Goal: Task Accomplishment & Management: Manage account settings

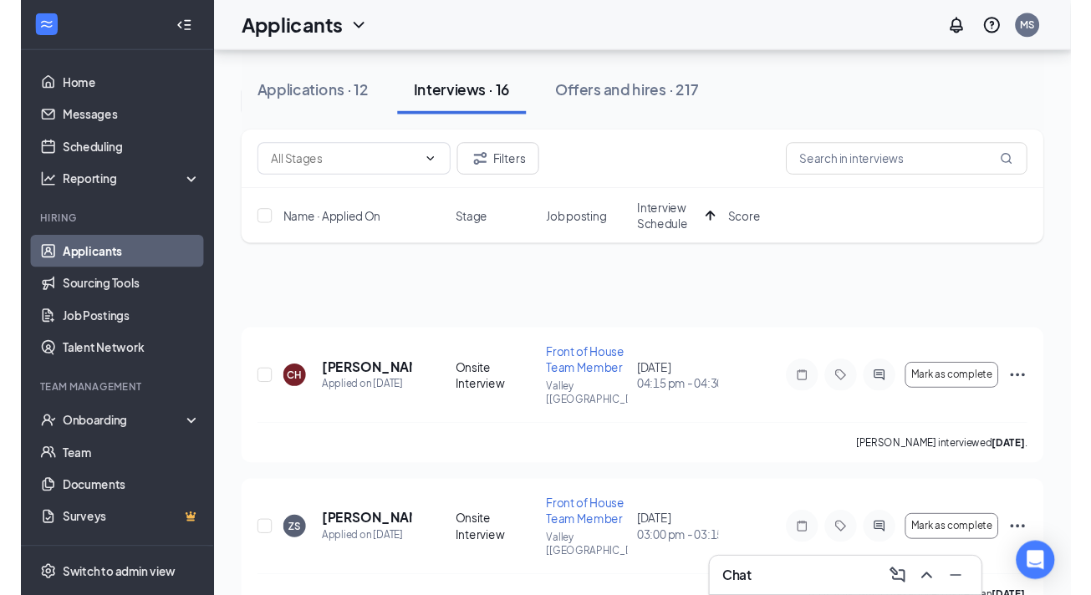
scroll to position [330, 0]
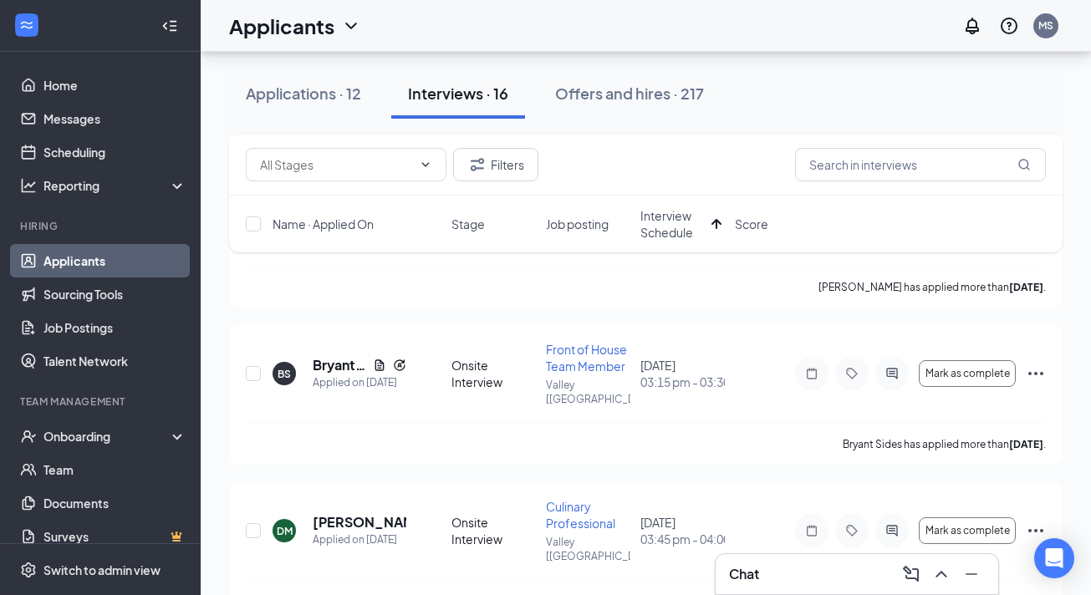
click at [741, 5] on div "Applicants MS" at bounding box center [646, 26] width 890 height 52
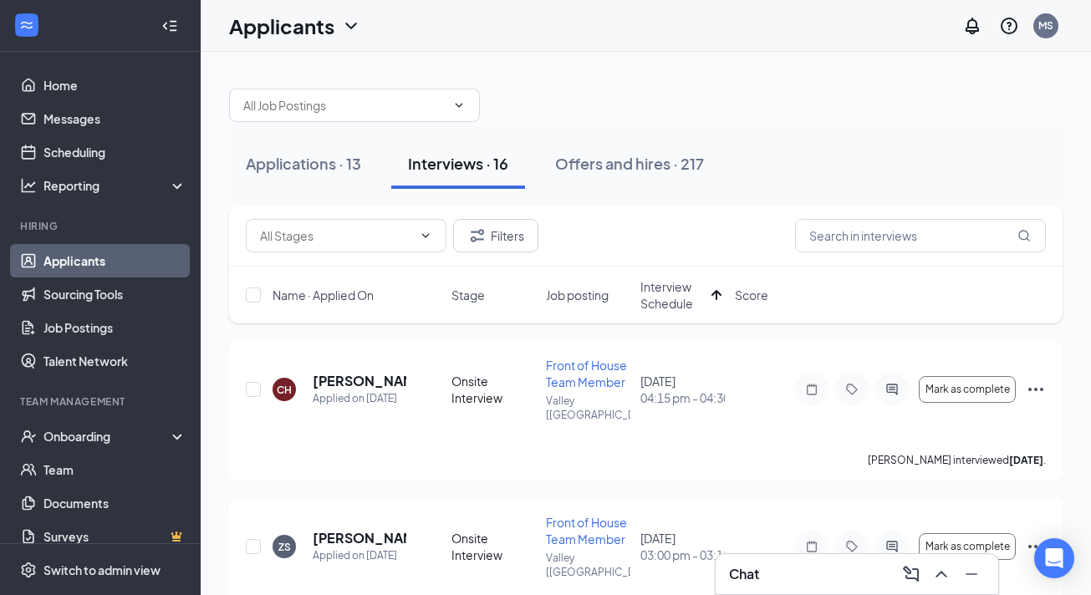
scroll to position [0, 0]
click at [664, 304] on span "Interview Schedule" at bounding box center [672, 294] width 64 height 33
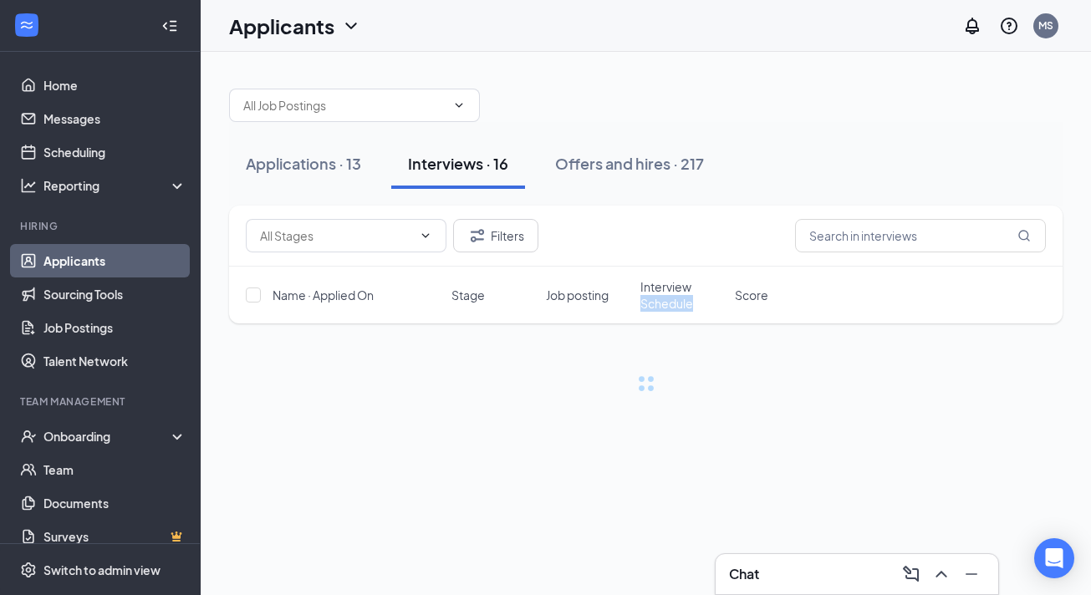
click at [664, 304] on span "Interview Schedule" at bounding box center [682, 294] width 84 height 33
click at [664, 304] on span "Interview Schedule" at bounding box center [672, 294] width 64 height 33
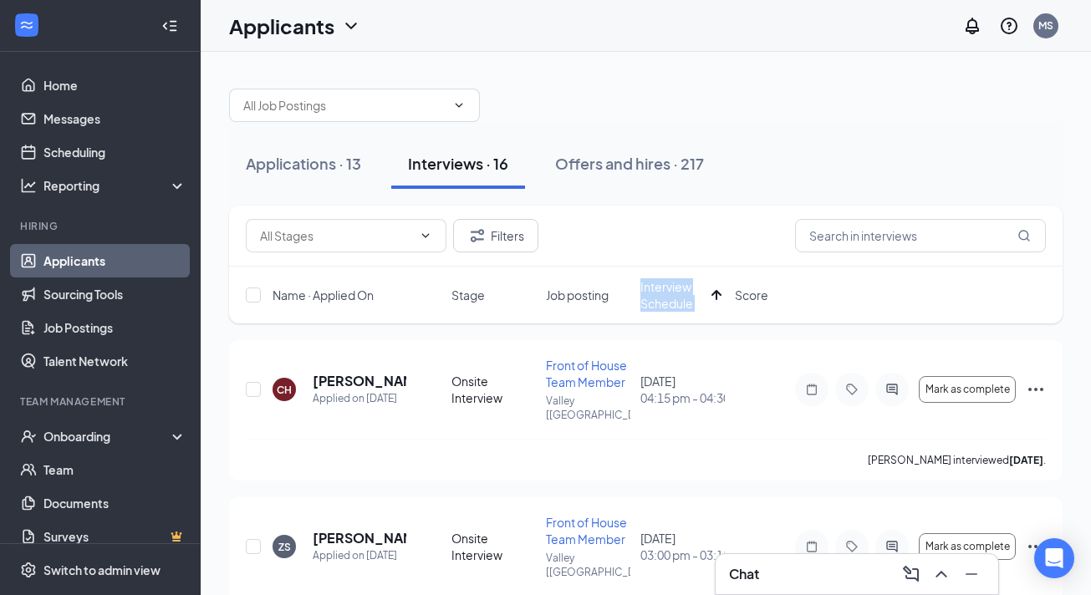
click at [674, 313] on div "Name · Applied On Stage Job posting Interview Schedule Score" at bounding box center [645, 295] width 833 height 57
click at [674, 294] on span "Interview Schedule" at bounding box center [672, 294] width 64 height 33
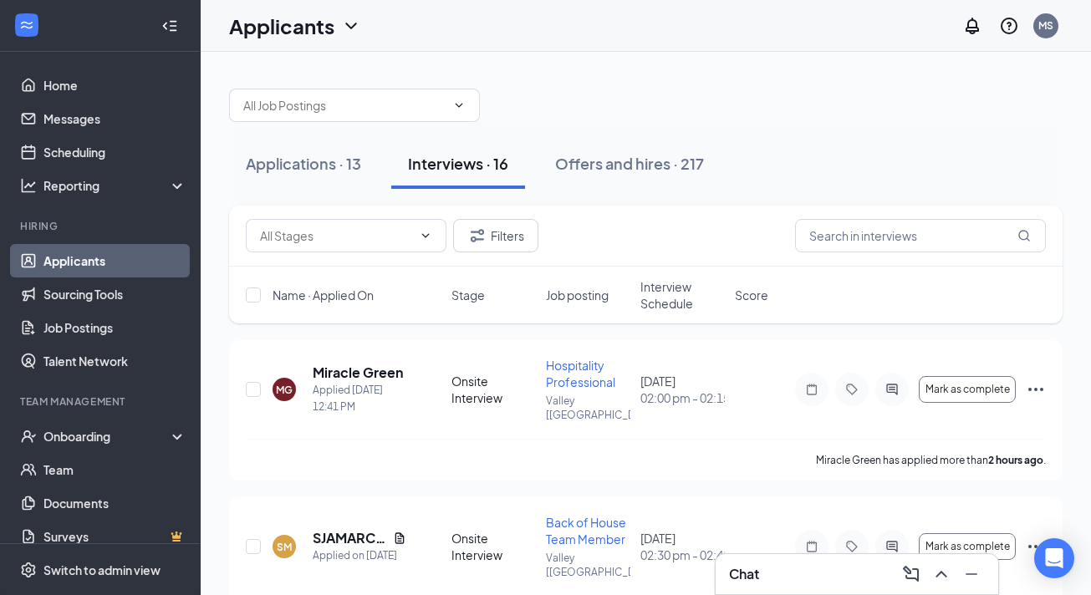
click at [674, 294] on span "Interview Schedule" at bounding box center [682, 294] width 84 height 33
click at [674, 294] on span "Interview Schedule" at bounding box center [672, 294] width 64 height 33
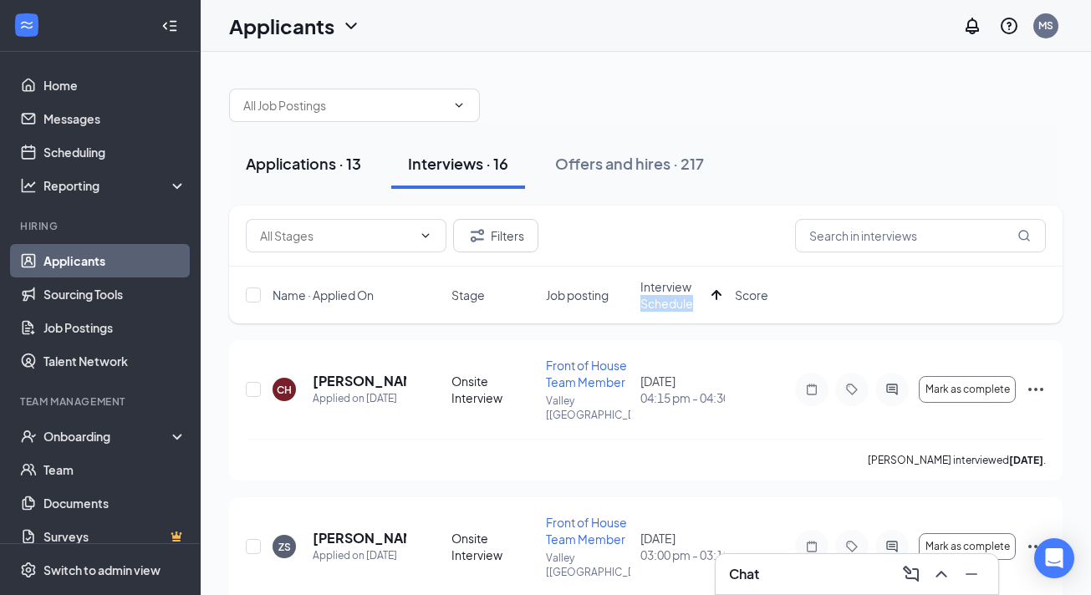
click at [313, 164] on div "Applications · 13" at bounding box center [303, 163] width 115 height 21
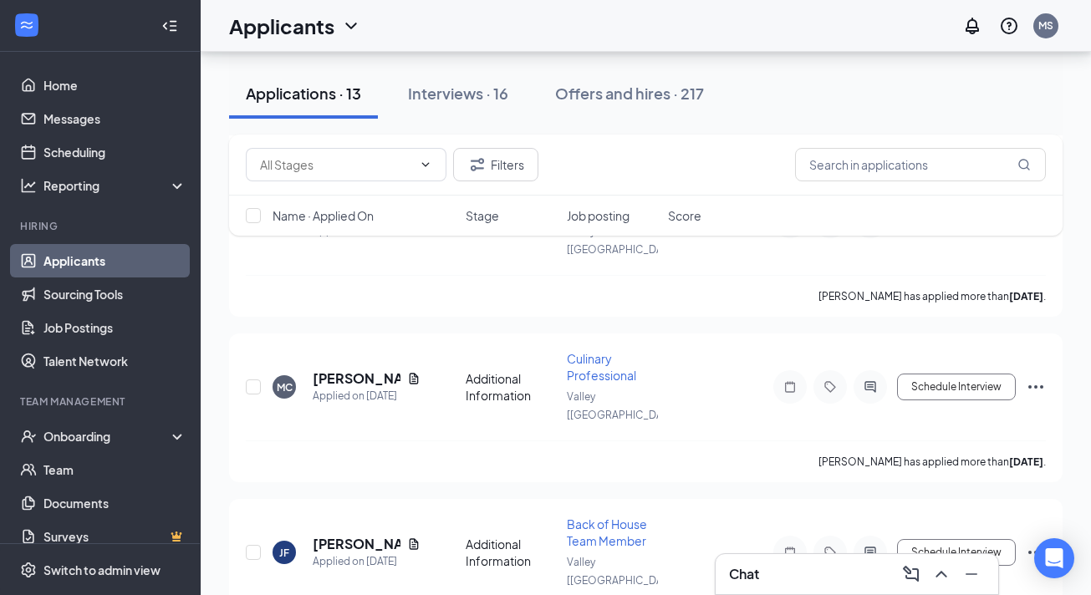
scroll to position [1644, 0]
click at [85, 432] on div "Onboarding" at bounding box center [107, 436] width 129 height 17
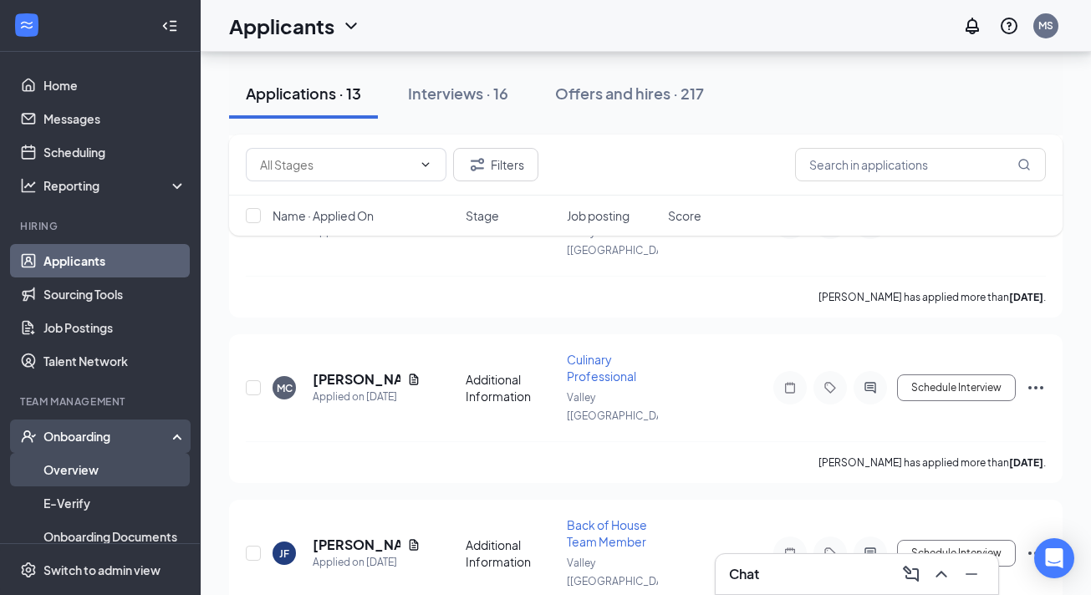
click at [85, 458] on link "Overview" at bounding box center [114, 469] width 143 height 33
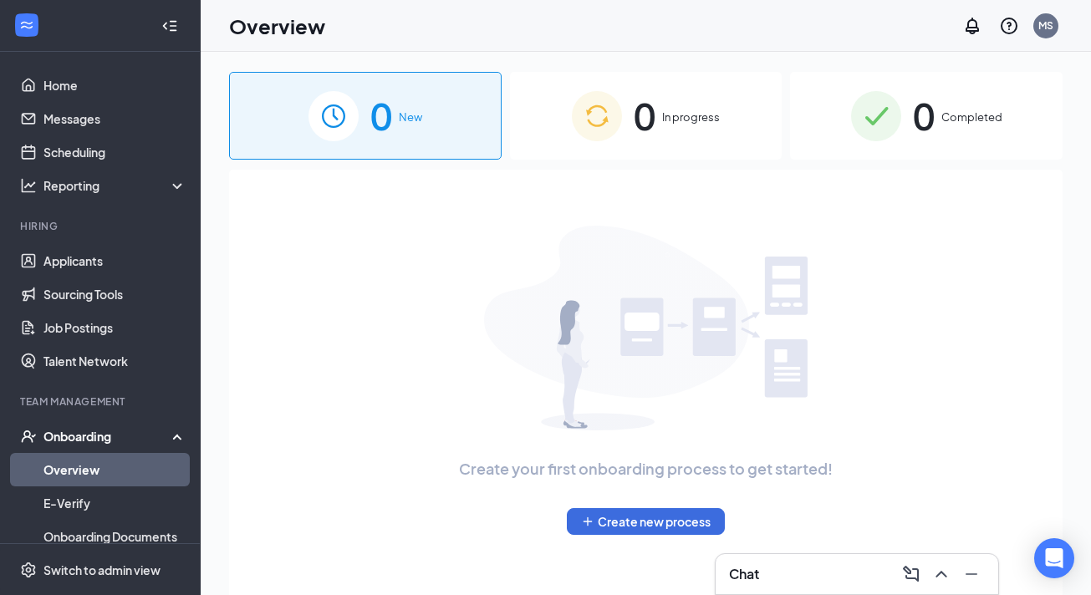
click at [697, 110] on span "In progress" at bounding box center [691, 117] width 58 height 17
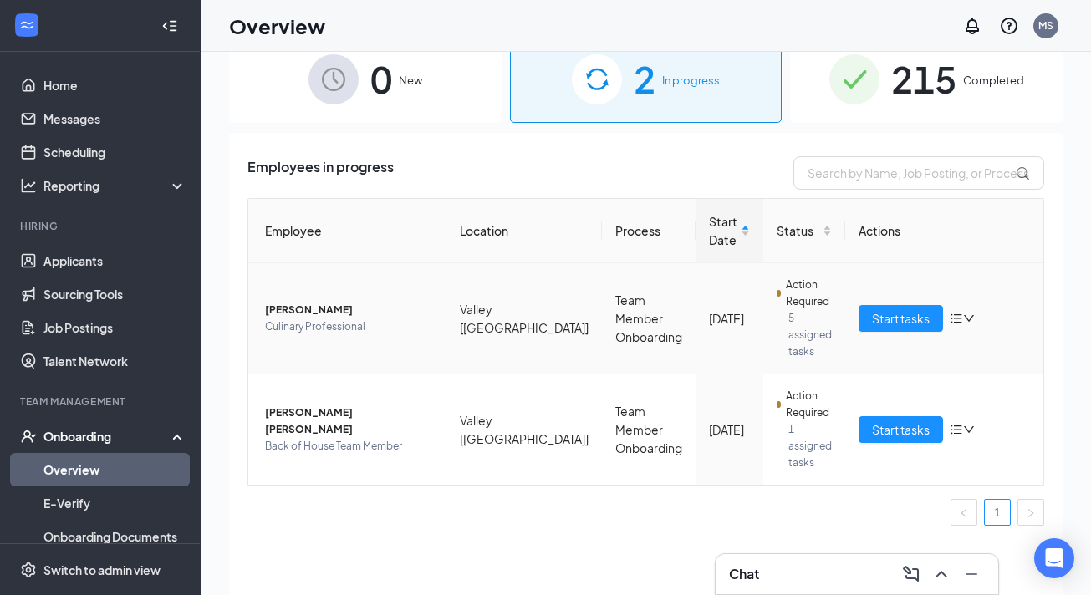
scroll to position [38, 0]
click at [895, 420] on span "Start tasks" at bounding box center [901, 429] width 58 height 18
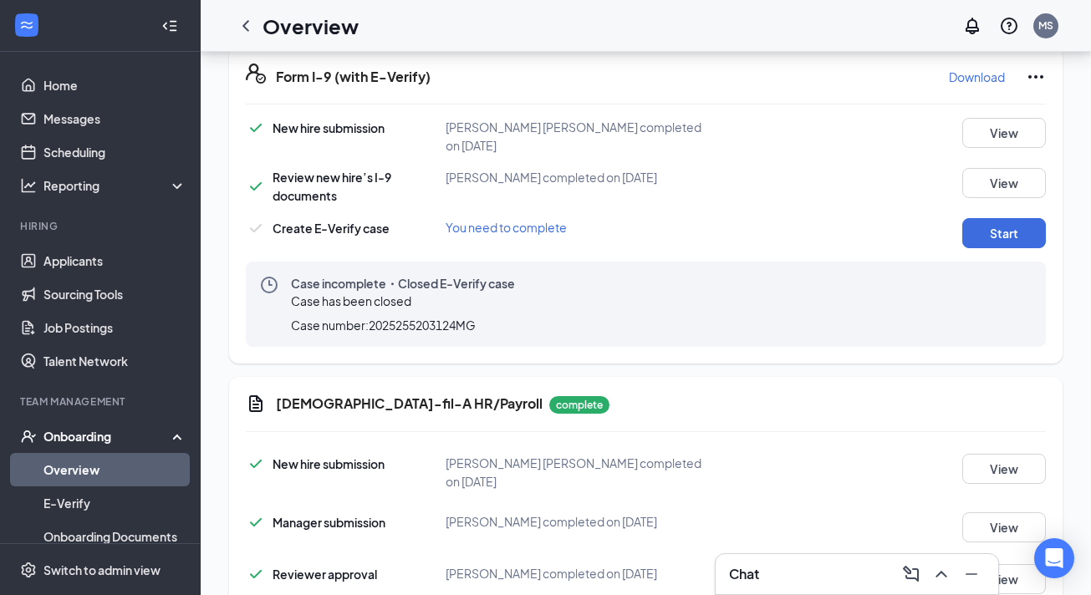
scroll to position [1282, 0]
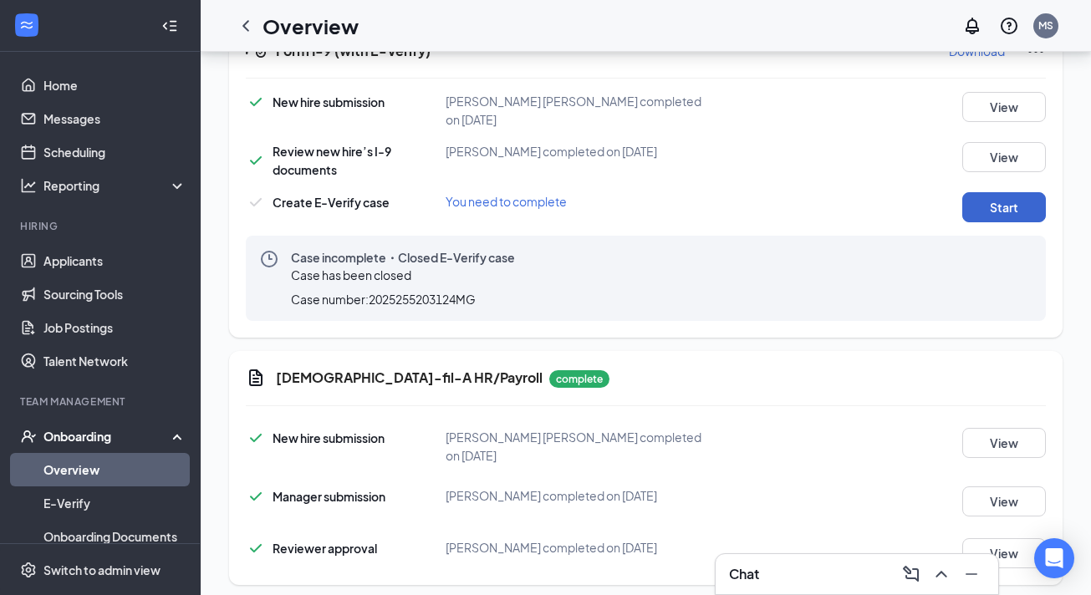
click at [991, 207] on button "Start" at bounding box center [1004, 207] width 84 height 30
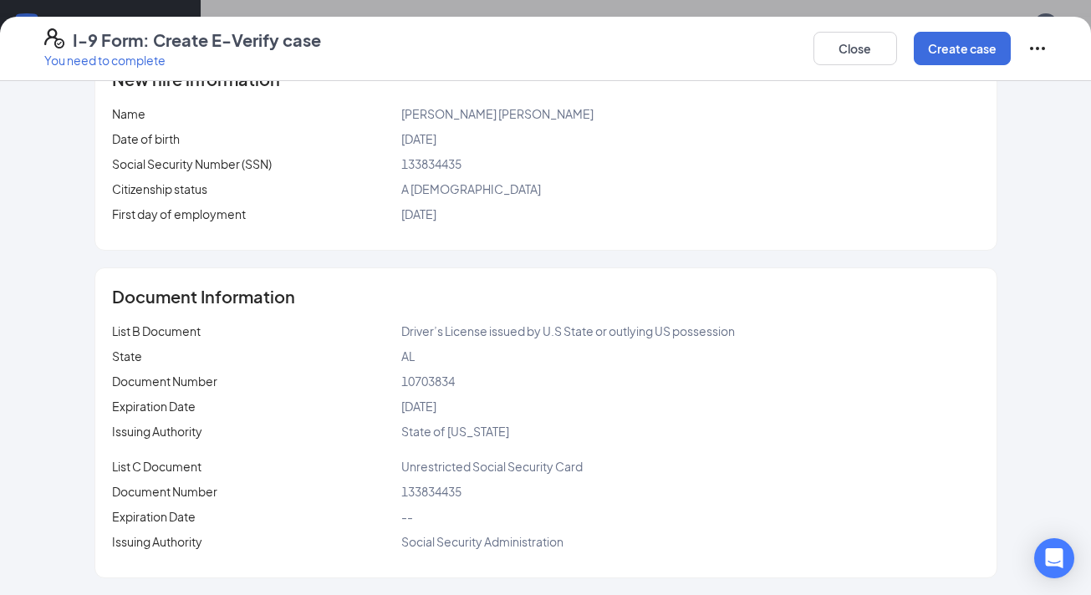
scroll to position [1296, 0]
click at [938, 46] on button "Create case" at bounding box center [962, 48] width 97 height 33
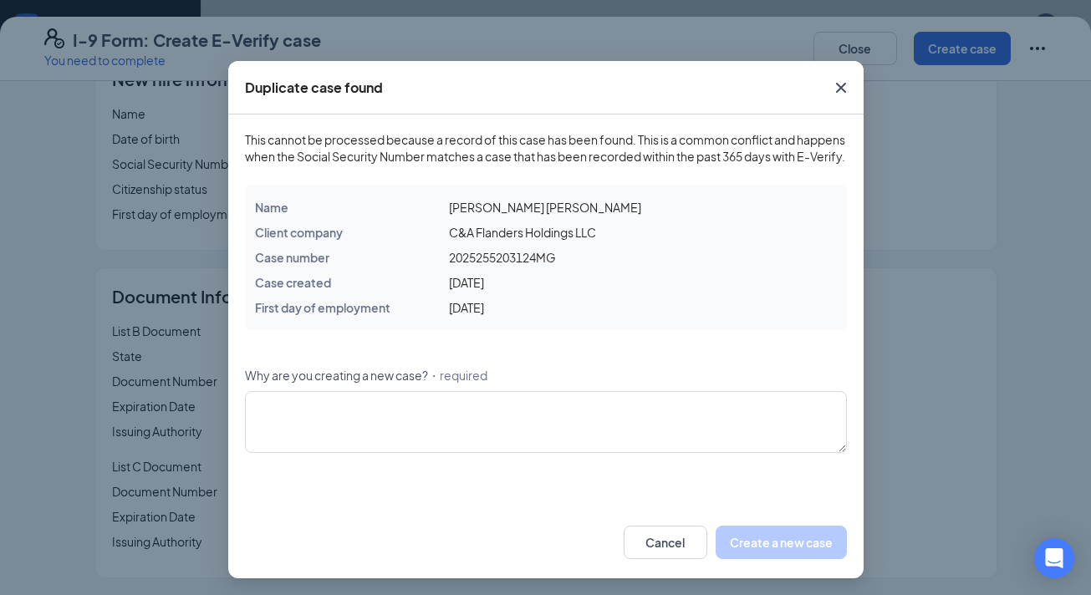
scroll to position [26, 0]
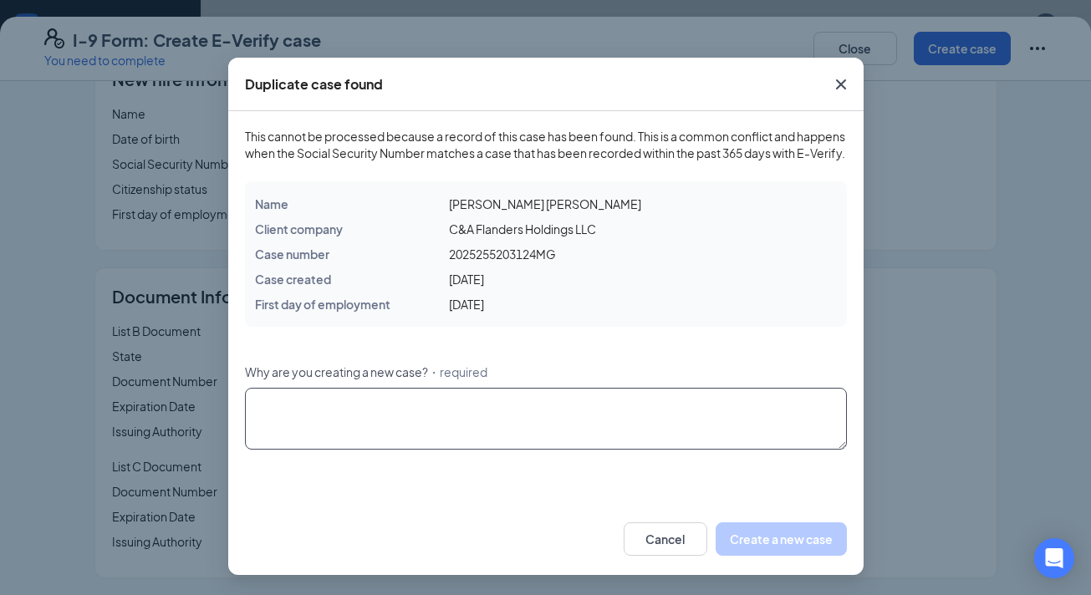
click at [648, 435] on textarea "Why are you creating a new case? ・required" at bounding box center [546, 419] width 602 height 62
click at [837, 95] on span "Close" at bounding box center [840, 84] width 45 height 45
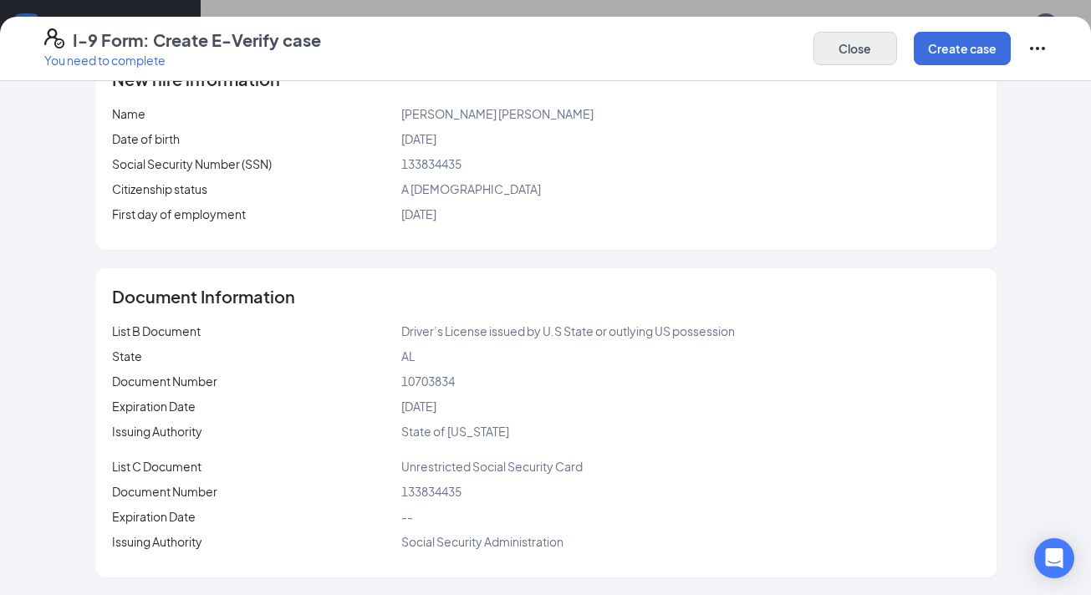
scroll to position [0, 0]
click at [896, 59] on button "Close" at bounding box center [855, 48] width 84 height 33
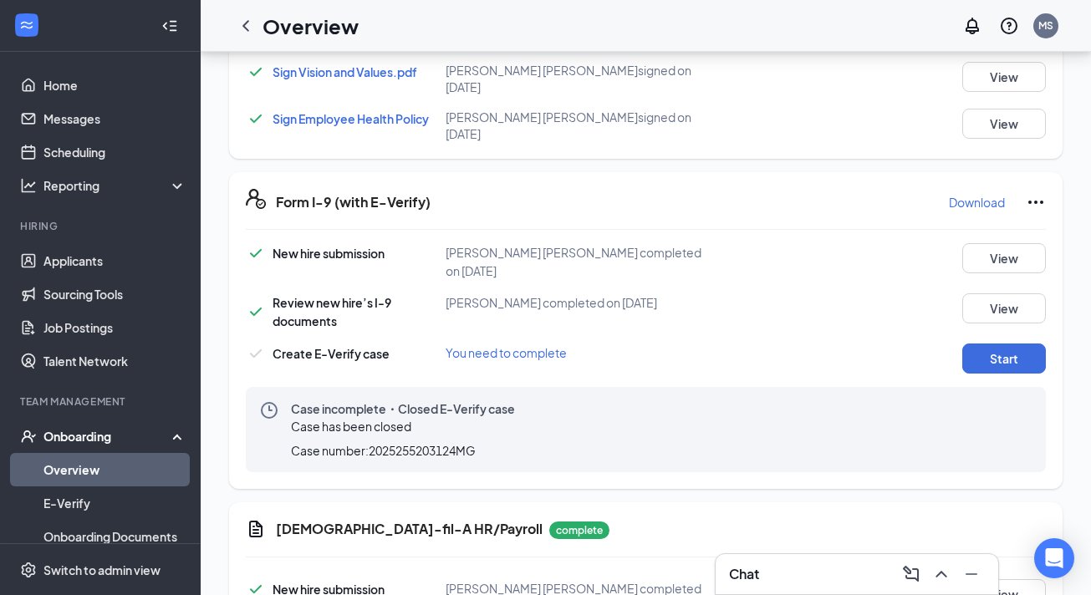
scroll to position [1132, 0]
click at [1047, 181] on div "Form I-9 (with E-Verify) Download New hire submission Andrea Cordón Vargas comp…" at bounding box center [645, 329] width 833 height 317
click at [1041, 191] on icon "Ellipses" at bounding box center [1036, 201] width 20 height 20
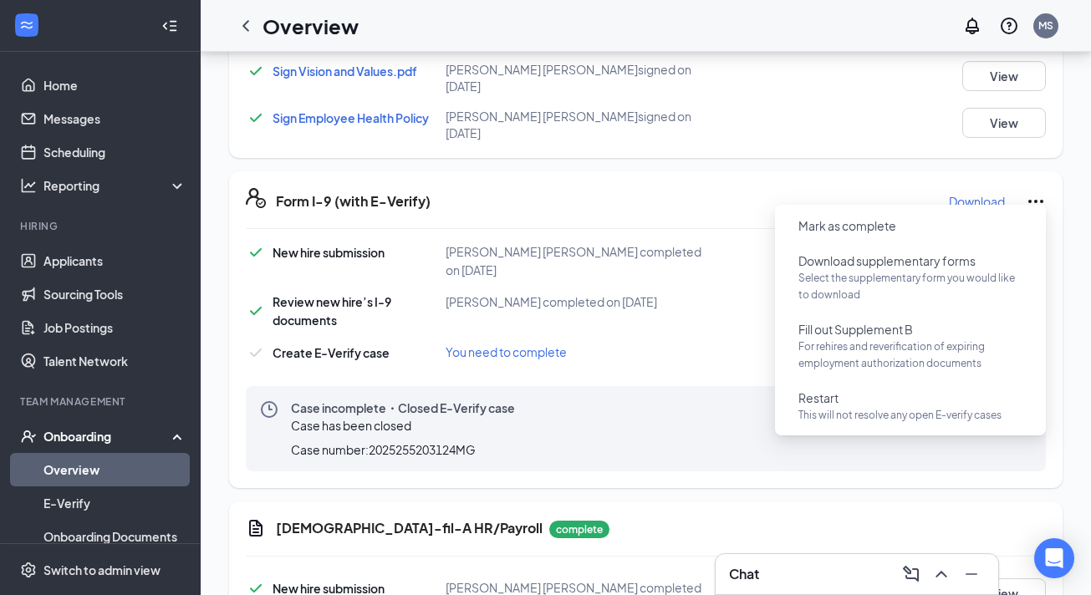
click at [740, 203] on div "Form I-9 (with E-Verify) Download" at bounding box center [661, 201] width 770 height 27
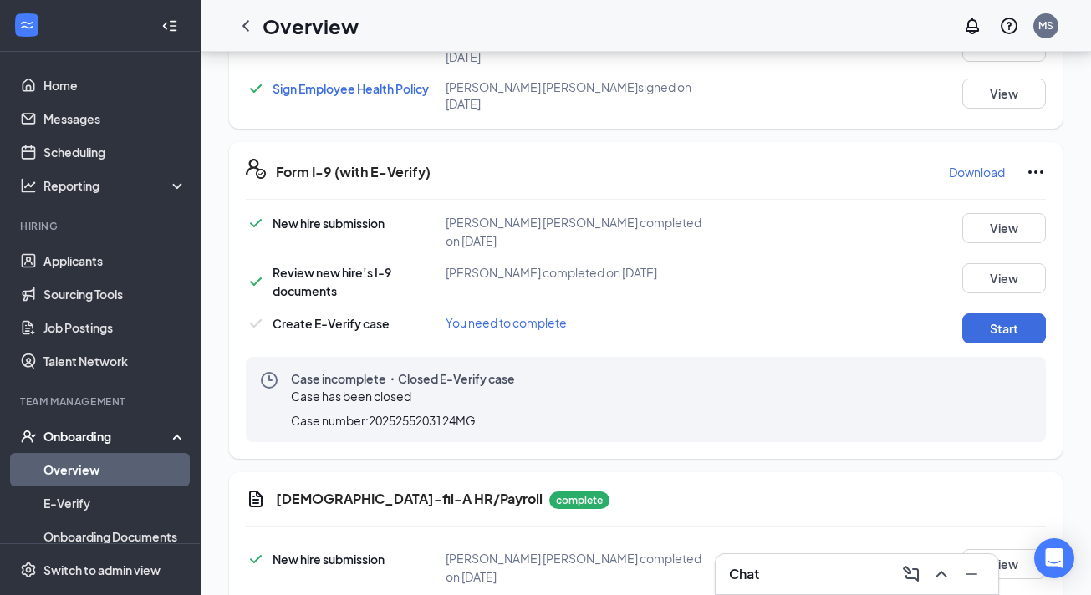
scroll to position [1163, 0]
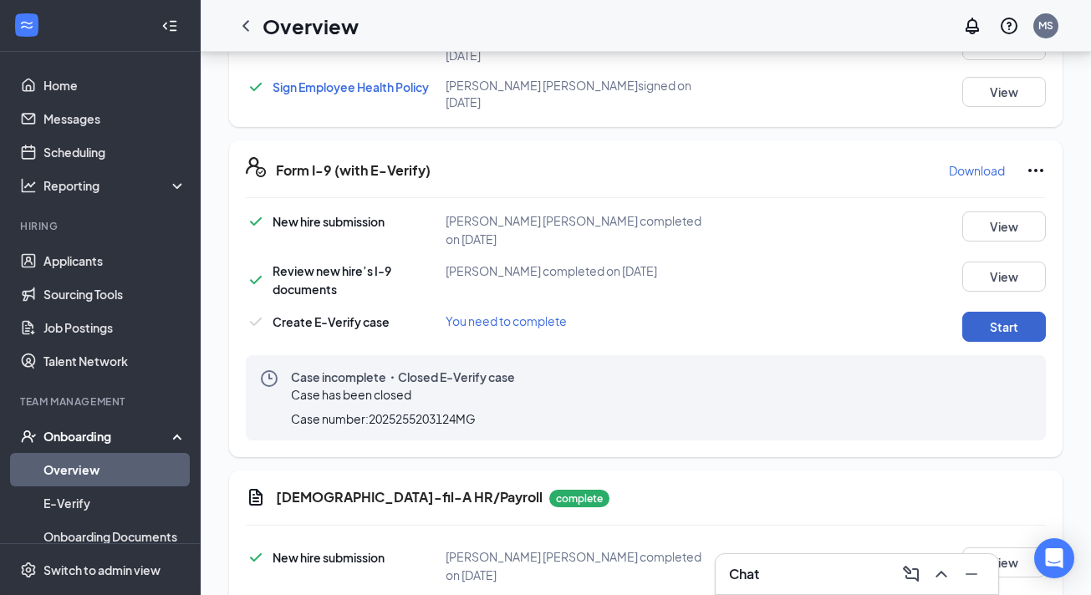
click at [1006, 312] on button "Start" at bounding box center [1004, 327] width 84 height 30
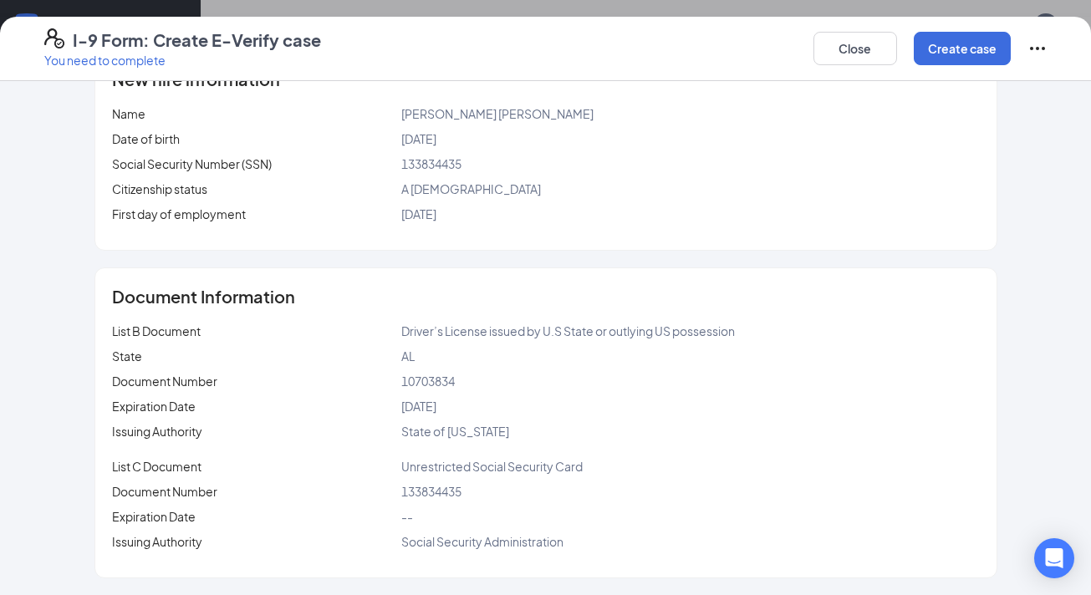
scroll to position [437, 0]
click at [975, 44] on button "Create case" at bounding box center [962, 48] width 97 height 33
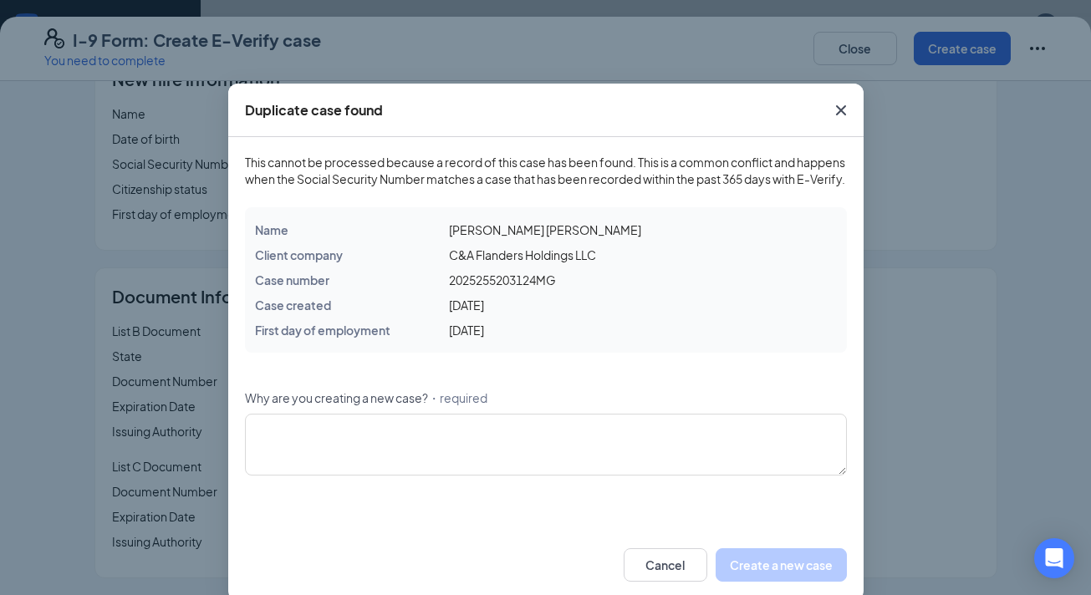
click at [542, 407] on div "Why are you creating a new case? ・required" at bounding box center [546, 402] width 602 height 24
click at [530, 447] on textarea "Why are you creating a new case? ・required" at bounding box center [546, 445] width 602 height 62
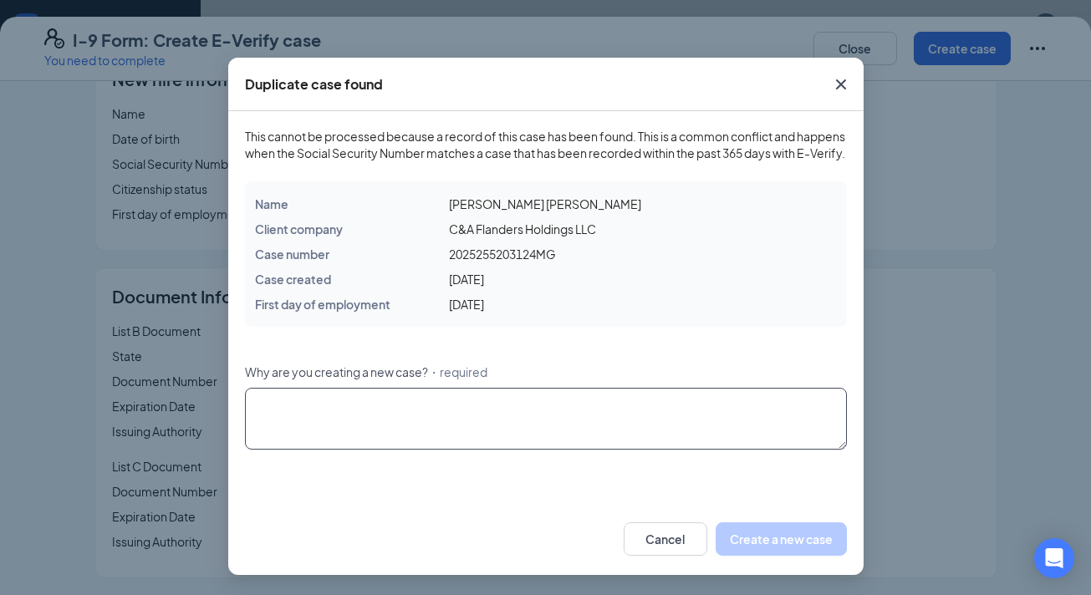
scroll to position [29, 0]
type textarea "No issues found"
click at [819, 553] on button "Create a new case" at bounding box center [781, 538] width 131 height 33
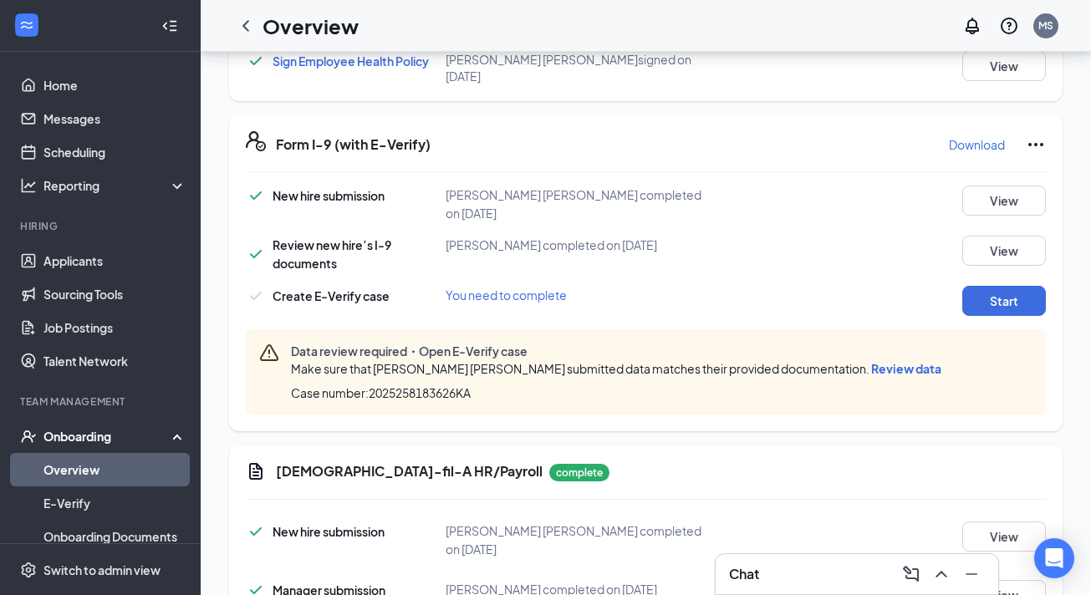
scroll to position [1193, 0]
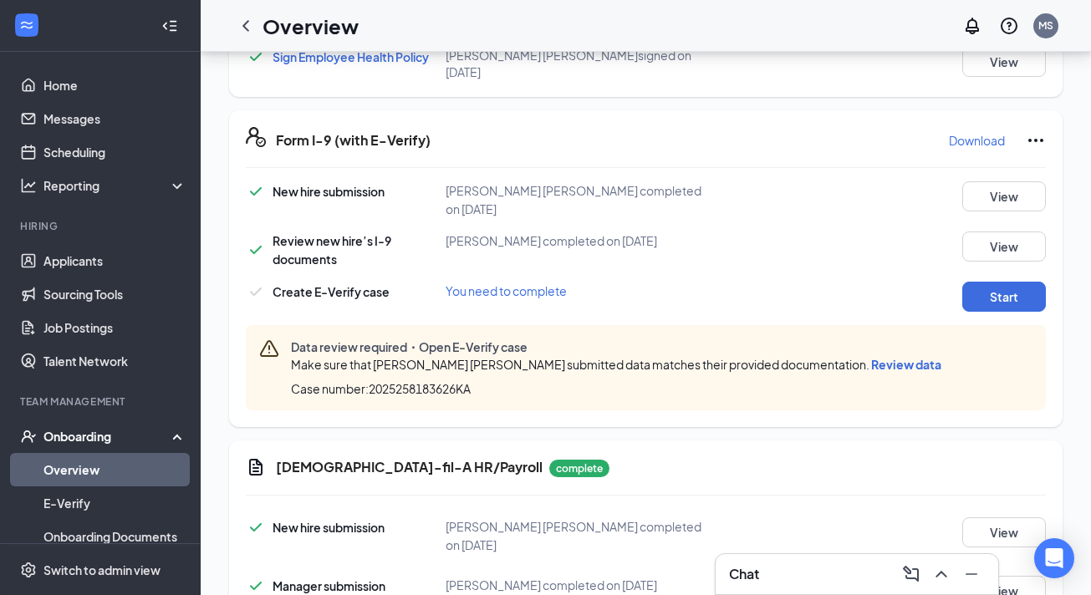
click at [871, 357] on span "Review data" at bounding box center [906, 364] width 70 height 15
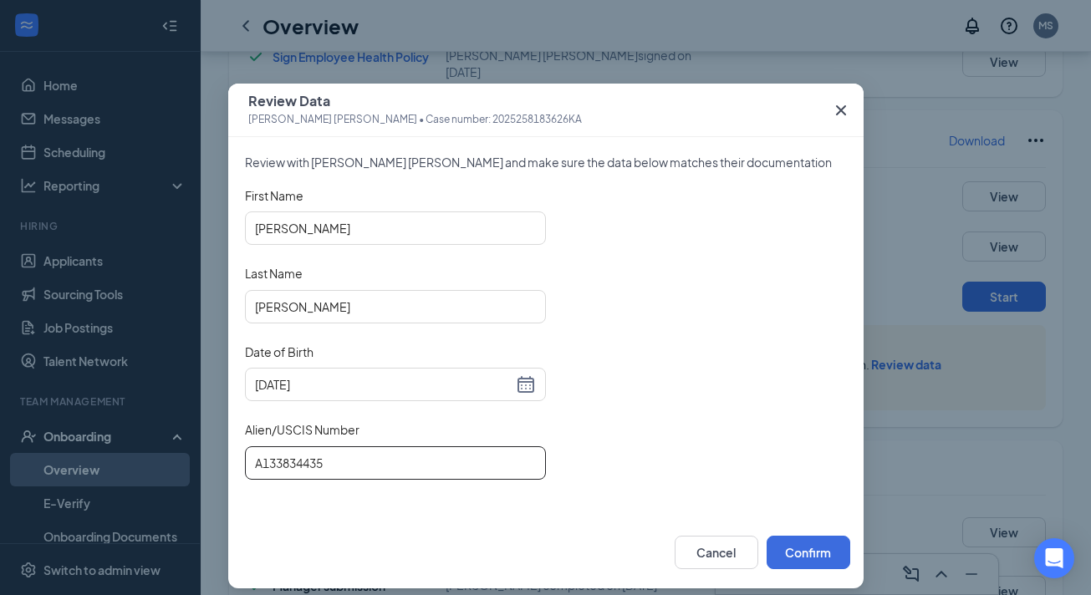
click at [261, 465] on input "A133834435" at bounding box center [395, 462] width 301 height 33
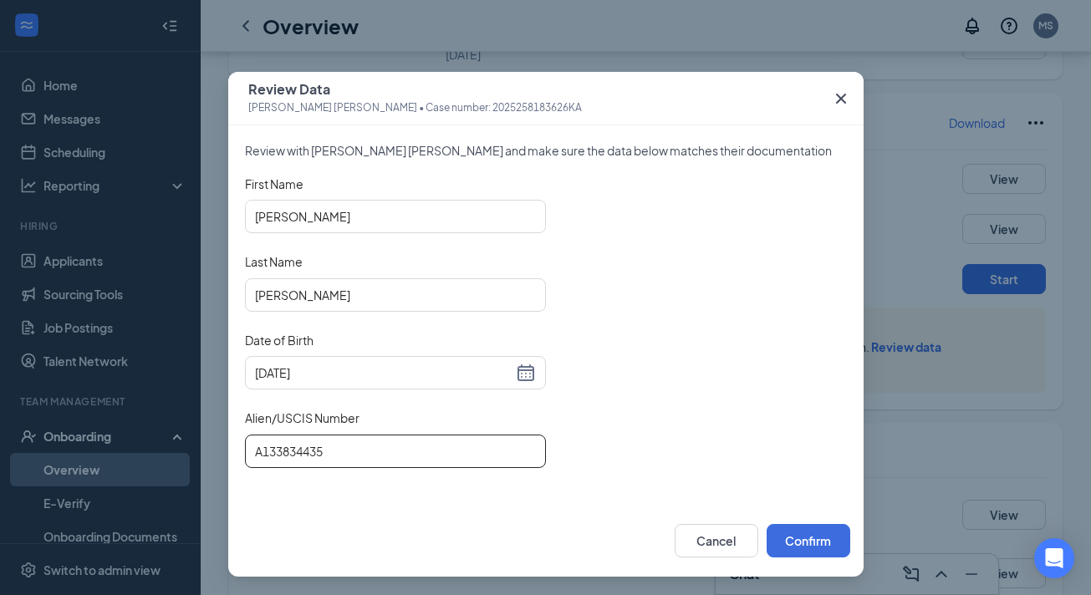
scroll to position [1212, 0]
click at [843, 100] on icon "Cross" at bounding box center [840, 99] width 10 height 10
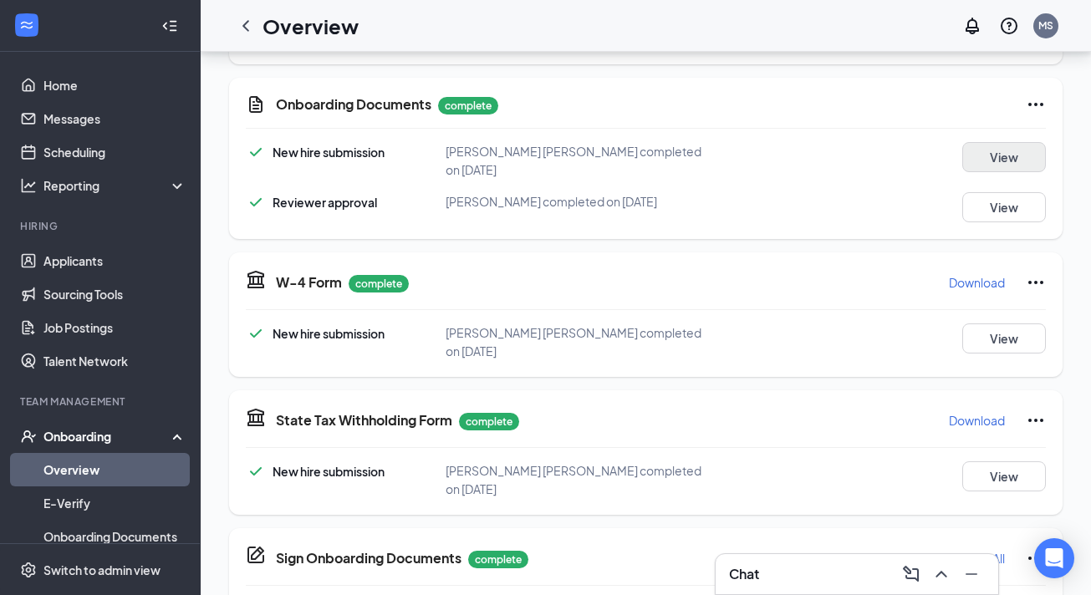
scroll to position [492, 0]
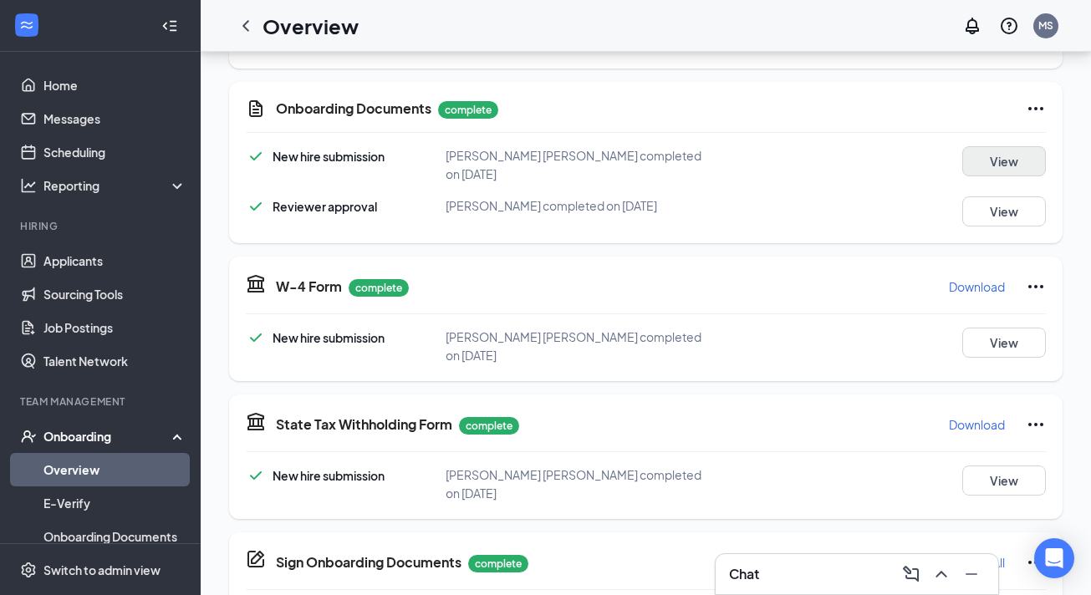
click at [1012, 171] on button "View" at bounding box center [1004, 161] width 84 height 30
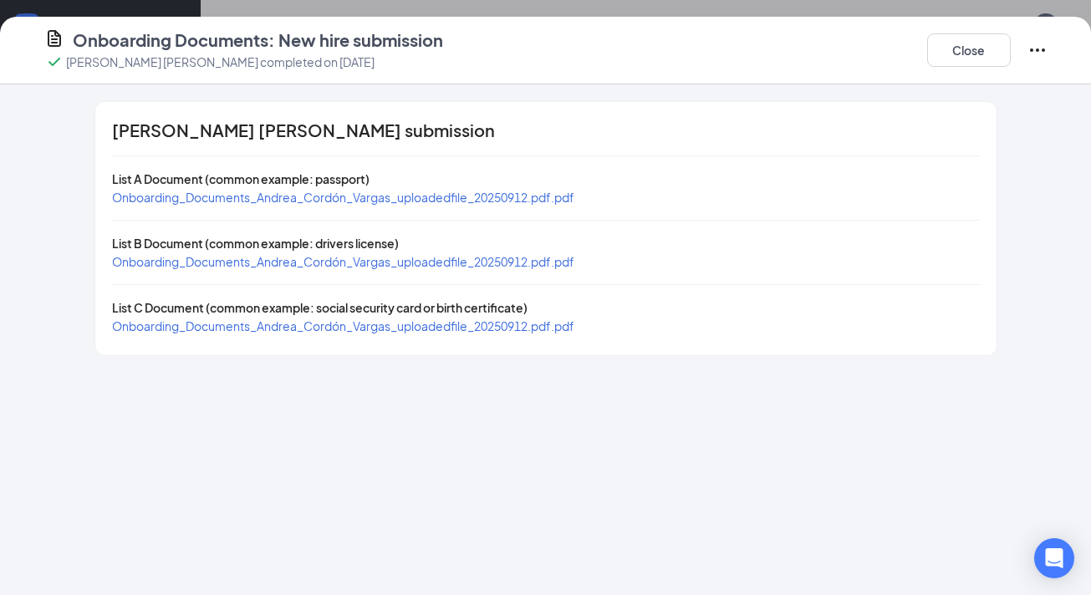
click at [563, 262] on span "Onboarding_Documents_Andrea_Cordón_Vargas_uploadedfile_20250912.pdf.pdf" at bounding box center [343, 261] width 462 height 15
click at [447, 329] on span "Onboarding_Documents_Andrea_Cordón_Vargas_uploadedfile_20250912.pdf.pdf" at bounding box center [343, 325] width 462 height 15
click at [332, 200] on span "Onboarding_Documents_Andrea_Cordón_Vargas_uploadedfile_20250912.pdf.pdf" at bounding box center [343, 197] width 462 height 15
click at [964, 63] on button "Close" at bounding box center [969, 49] width 84 height 33
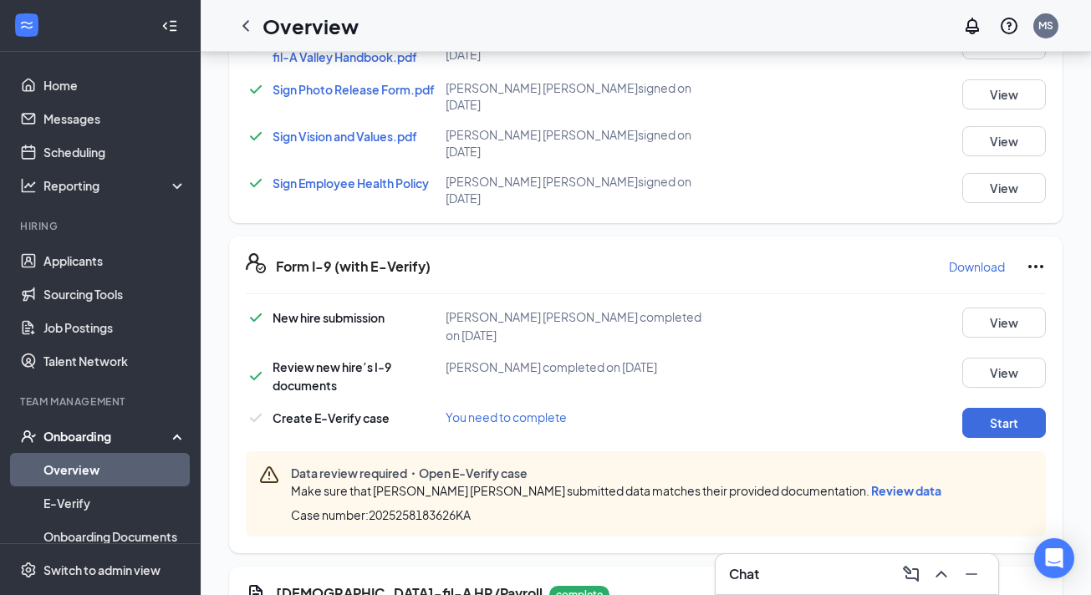
scroll to position [1099, 0]
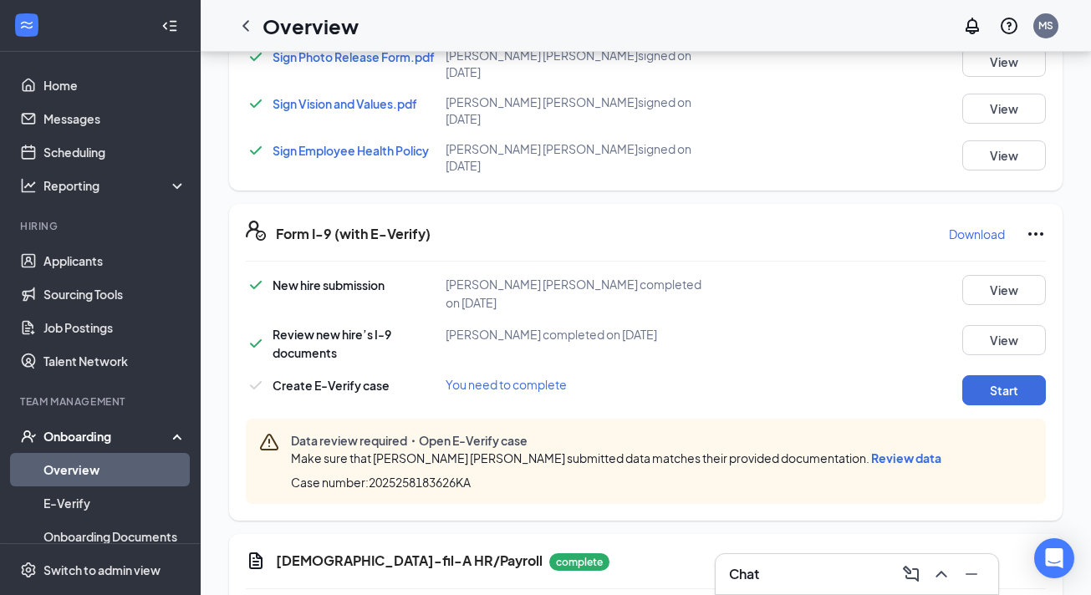
click at [871, 451] on span "Review data" at bounding box center [906, 458] width 70 height 15
type input "2002-08-22"
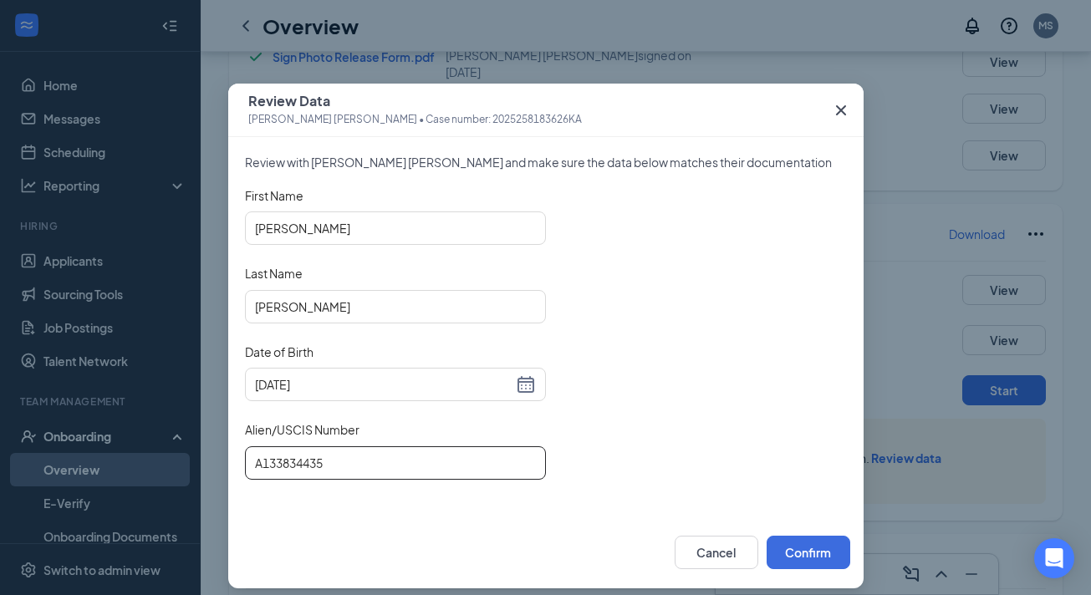
click at [262, 461] on input "A133834435" at bounding box center [395, 462] width 301 height 33
type input "A133834435"
click at [257, 464] on input "A133834435" at bounding box center [395, 462] width 301 height 33
drag, startPoint x: 262, startPoint y: 462, endPoint x: 216, endPoint y: 461, distance: 45.1
click at [217, 461] on div "Review Data Maria Cordon Vargas • Case number: 2025258183626KA Review with Mari…" at bounding box center [545, 297] width 1091 height 595
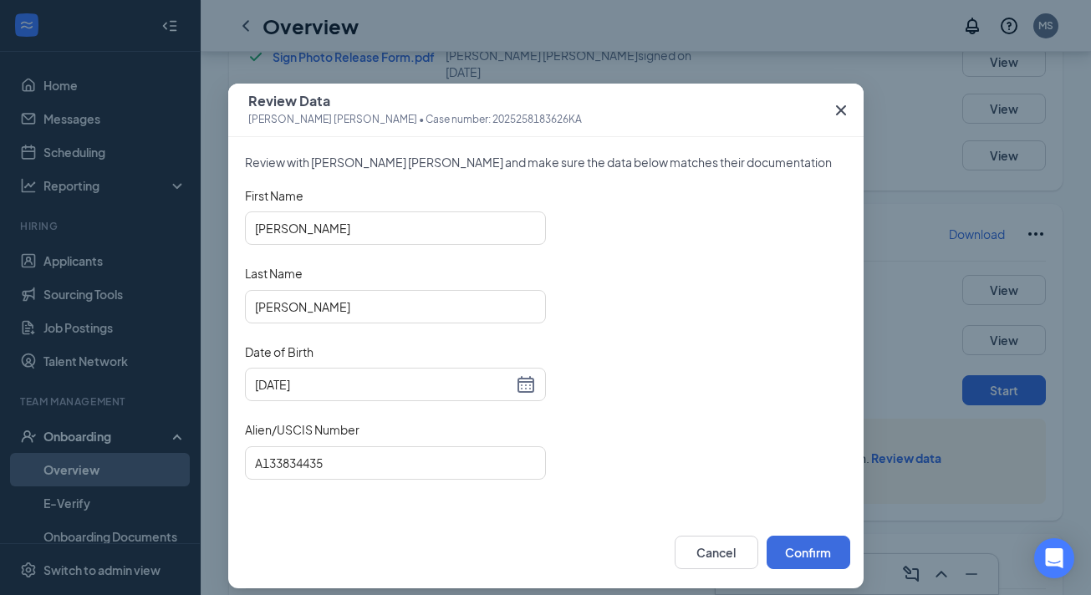
click at [842, 103] on icon "Cross" at bounding box center [841, 110] width 20 height 20
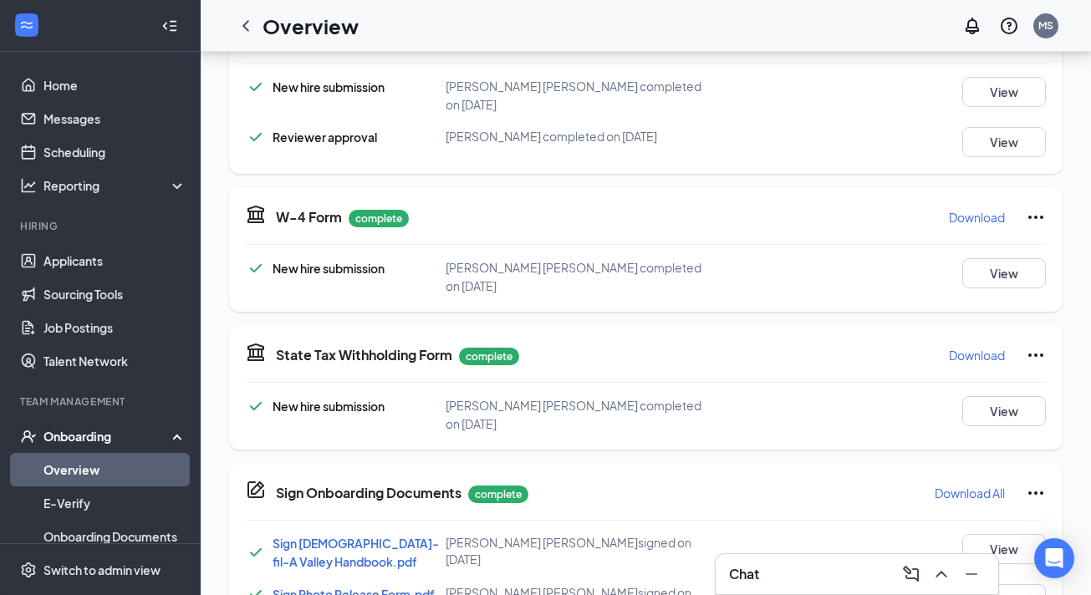
scroll to position [610, 0]
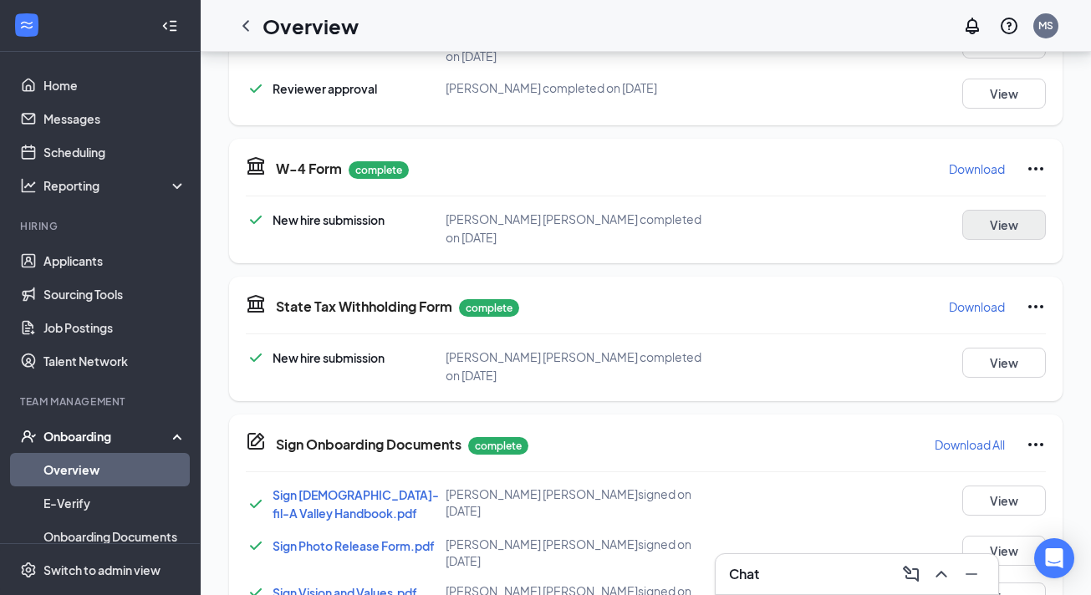
click at [1011, 213] on button "View" at bounding box center [1004, 225] width 84 height 30
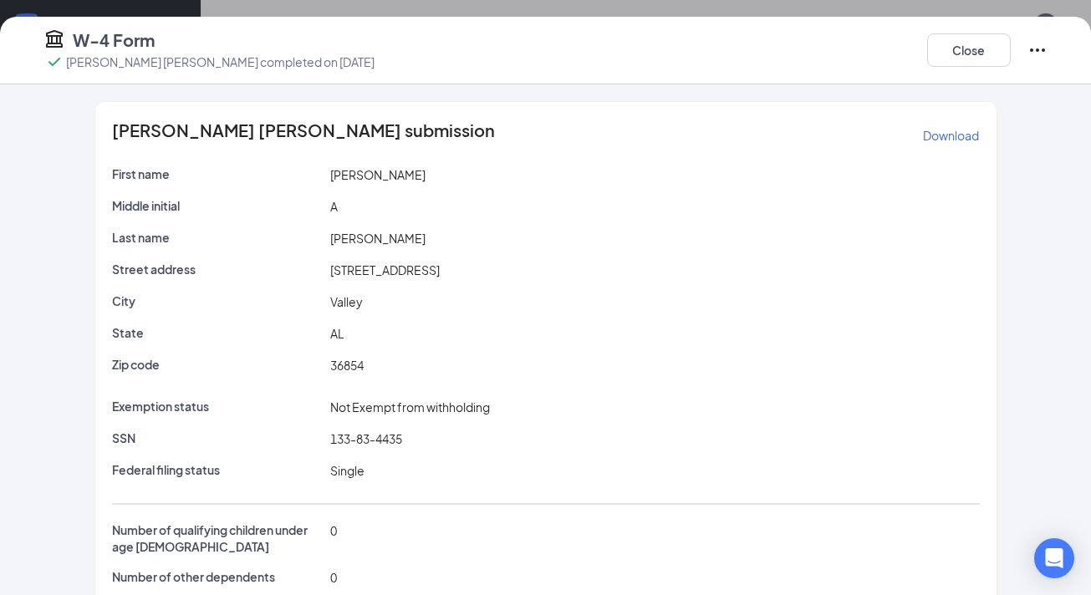
scroll to position [652, 0]
click at [335, 446] on span "133-83-4435" at bounding box center [366, 438] width 72 height 15
click at [970, 53] on button "Close" at bounding box center [969, 49] width 84 height 33
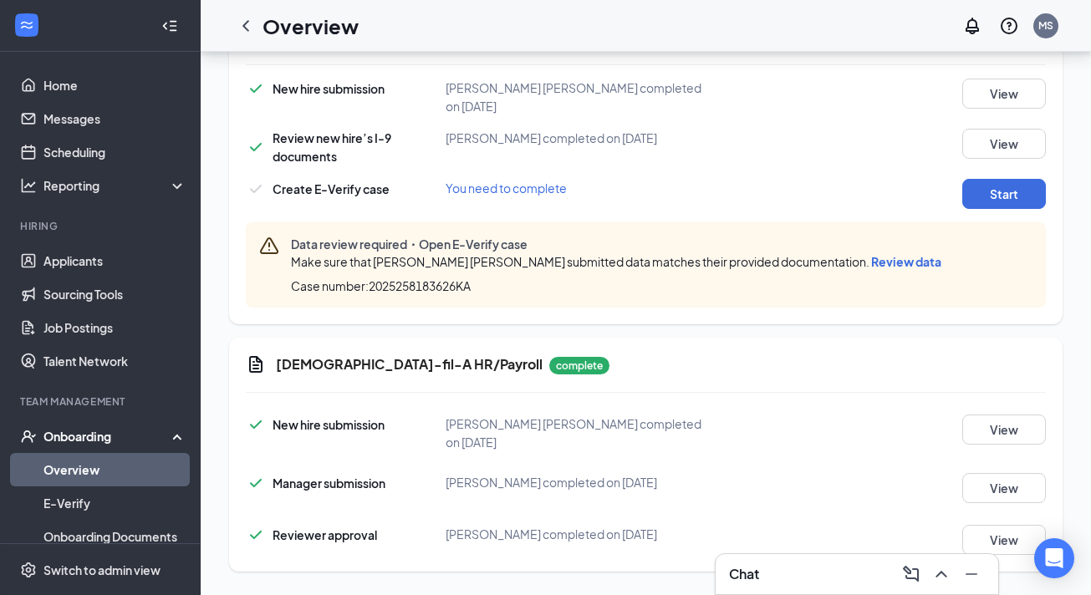
scroll to position [1286, 0]
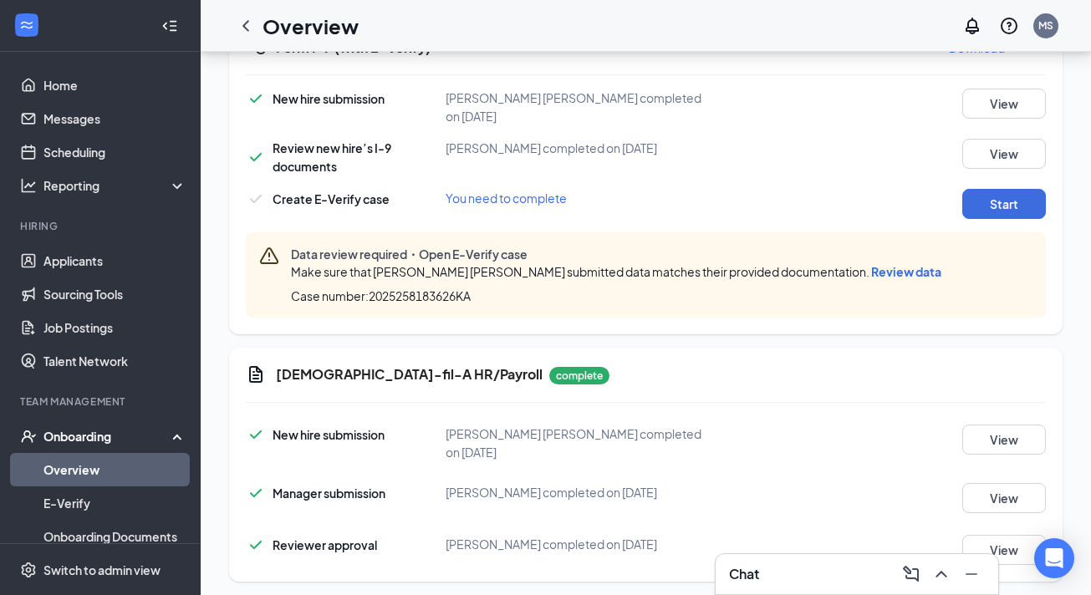
click at [871, 266] on span "Review data" at bounding box center [906, 271] width 70 height 15
type input "2002-08-22"
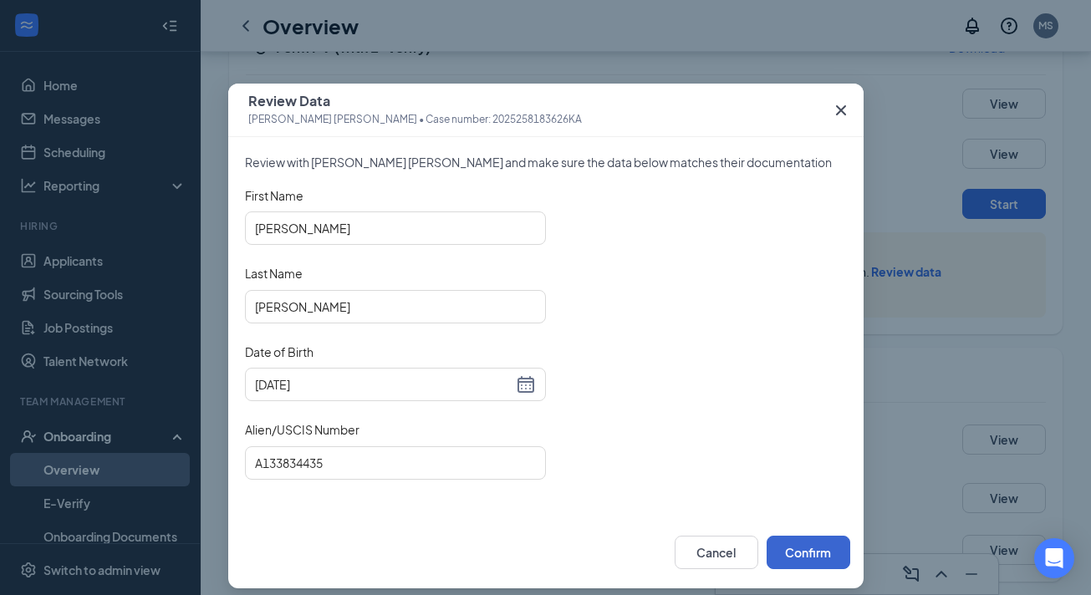
click at [799, 546] on button "Confirm" at bounding box center [809, 552] width 84 height 33
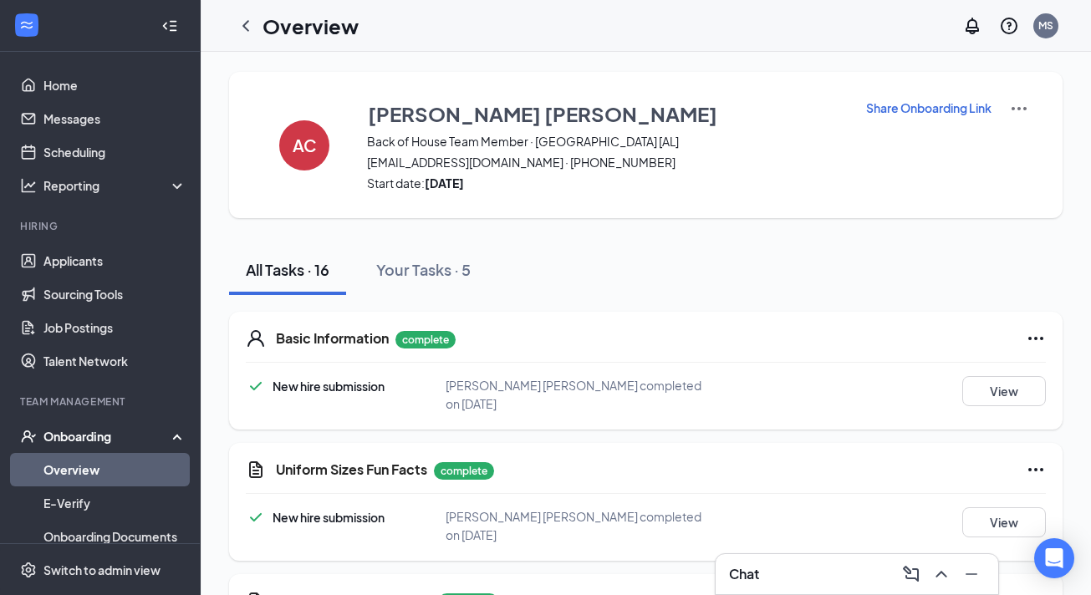
scroll to position [0, 0]
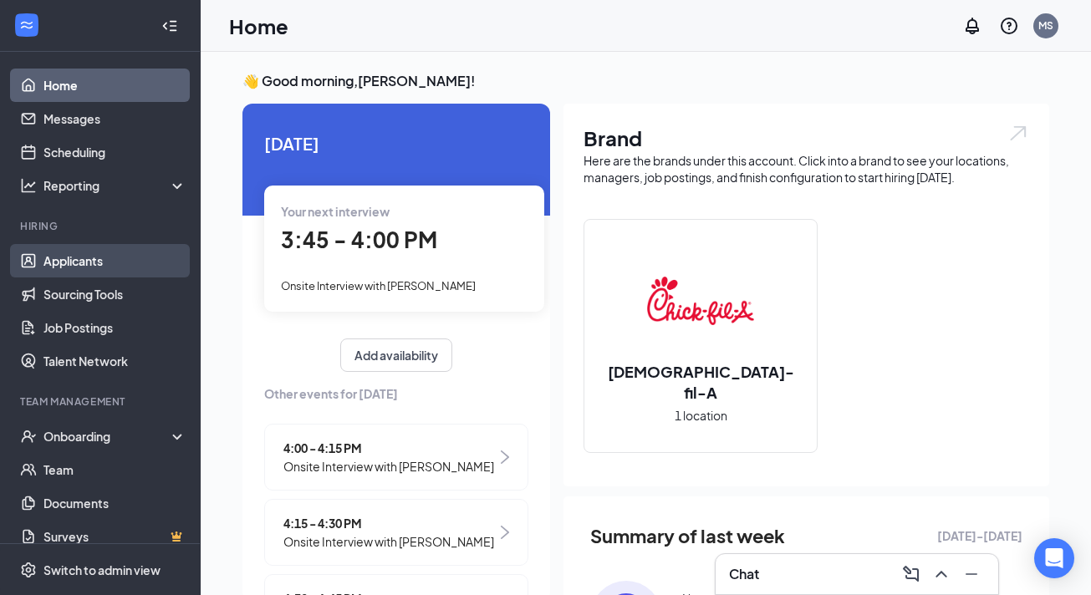
click at [140, 261] on link "Applicants" at bounding box center [114, 260] width 143 height 33
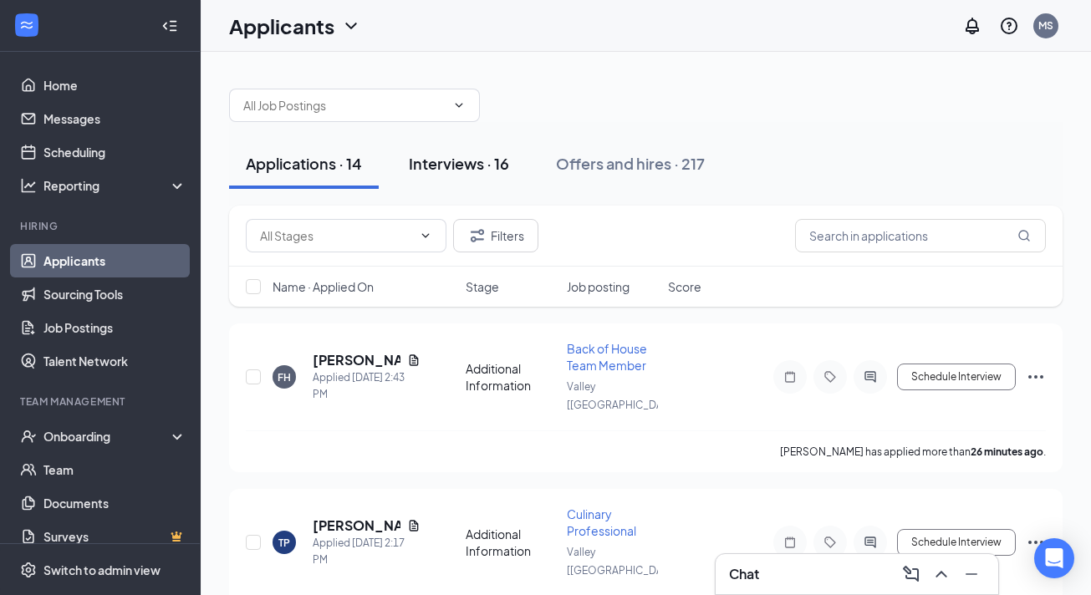
click at [505, 171] on div "Interviews · 16" at bounding box center [459, 163] width 100 height 21
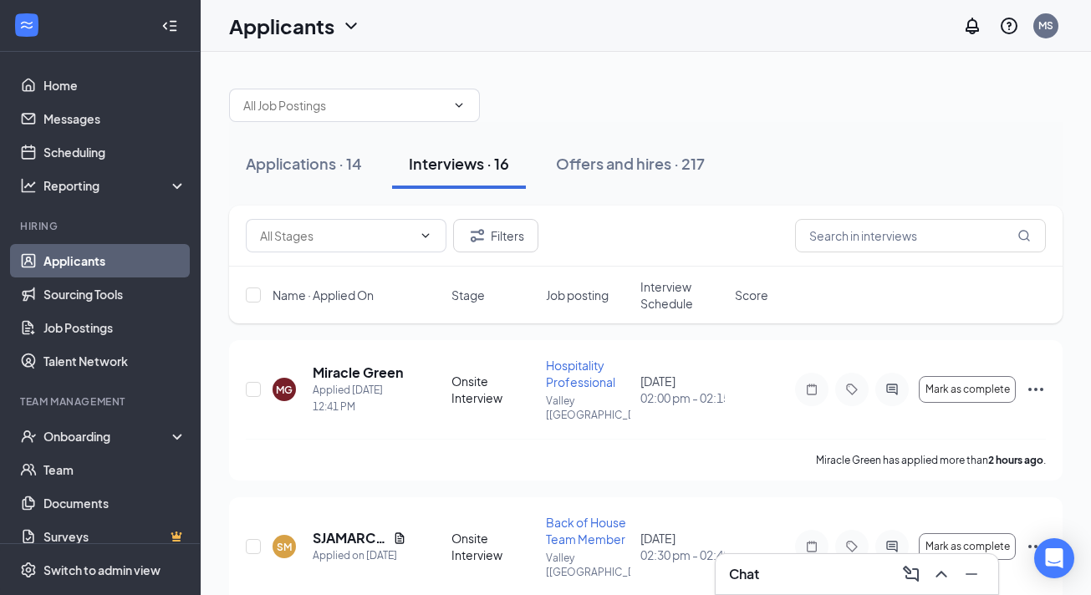
click at [671, 302] on span "Interview Schedule" at bounding box center [682, 294] width 84 height 33
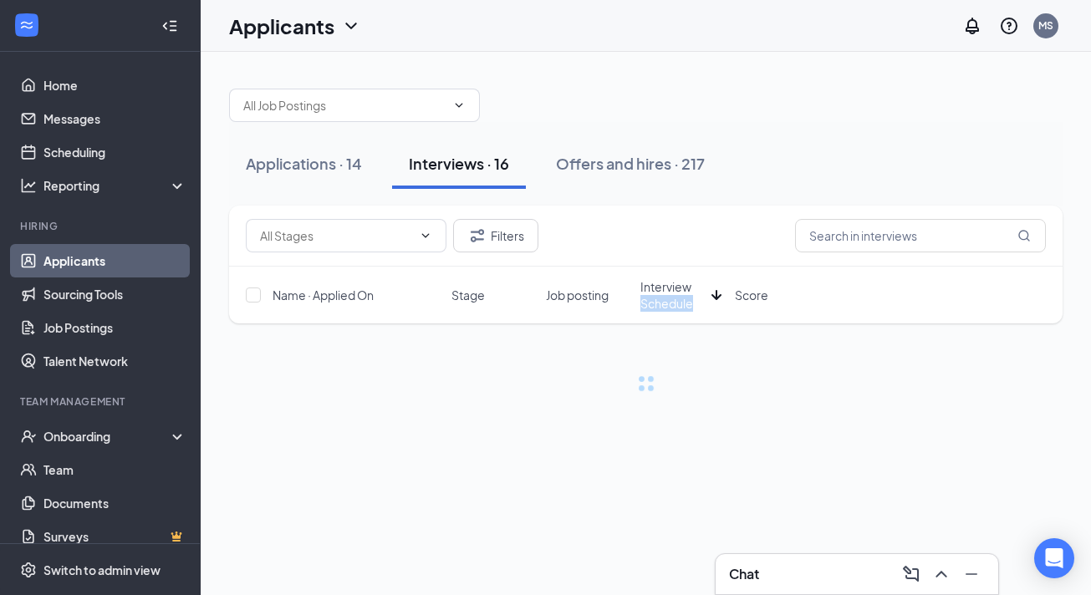
click at [671, 302] on span "Interview Schedule" at bounding box center [672, 294] width 64 height 33
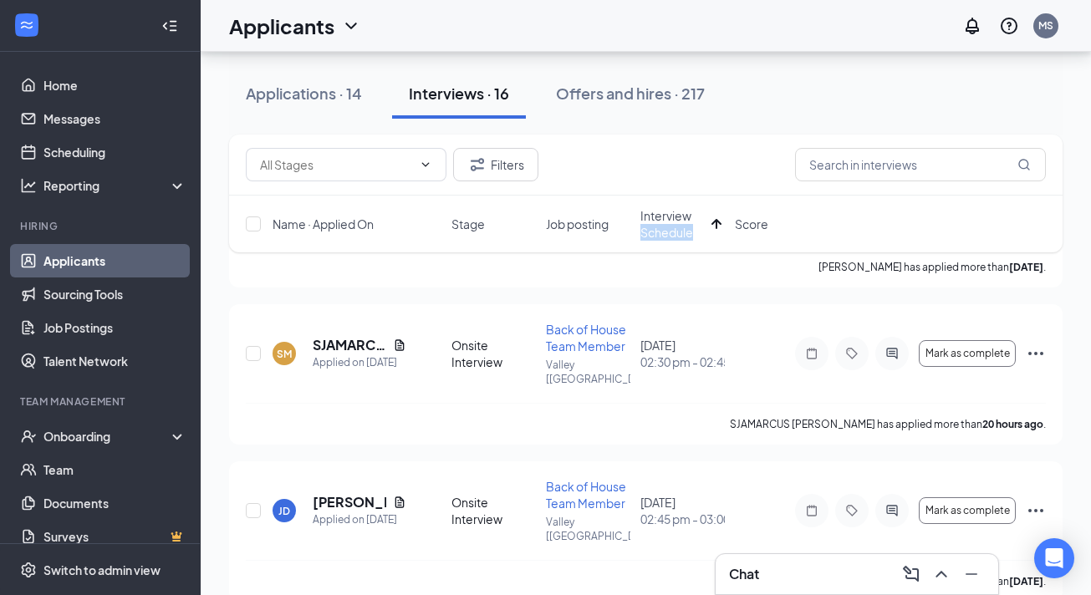
scroll to position [1601, 0]
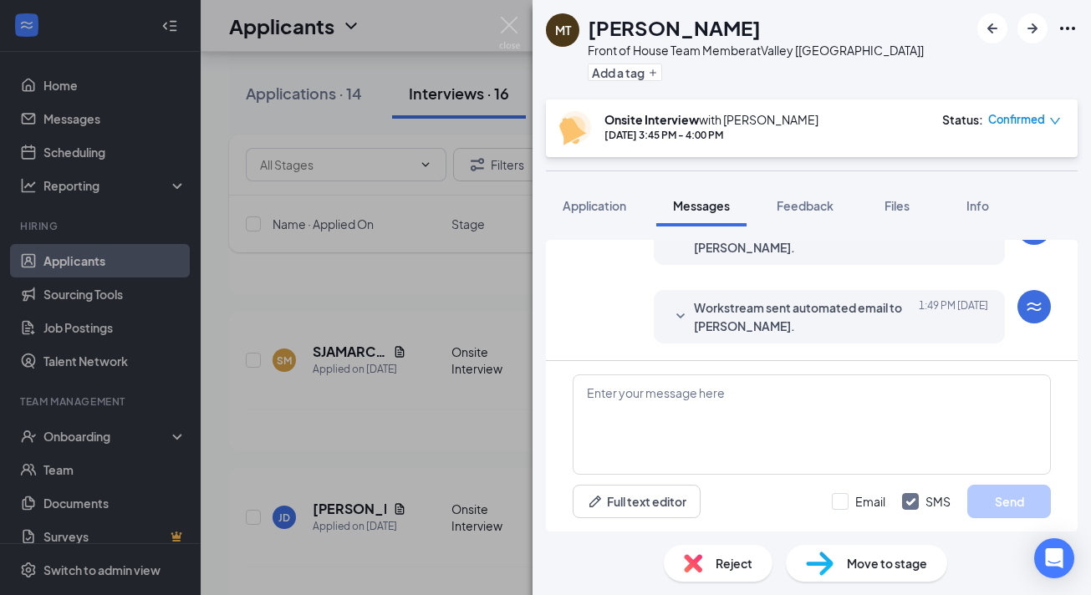
scroll to position [659, 0]
click at [777, 317] on span "Workstream sent automated email to Marquavious Tarver." at bounding box center [803, 316] width 219 height 37
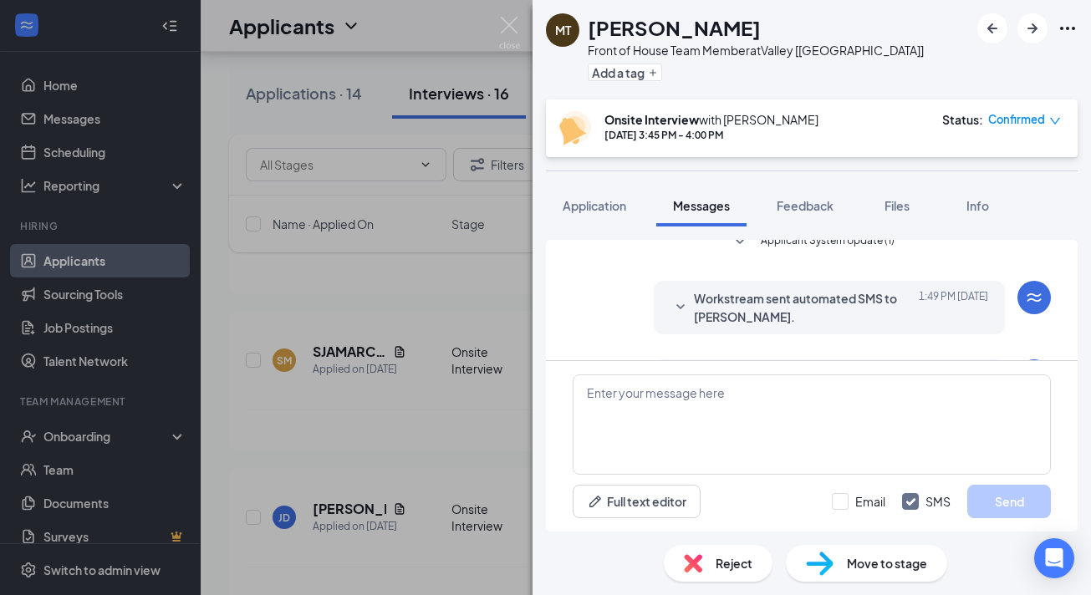
scroll to position [504, 0]
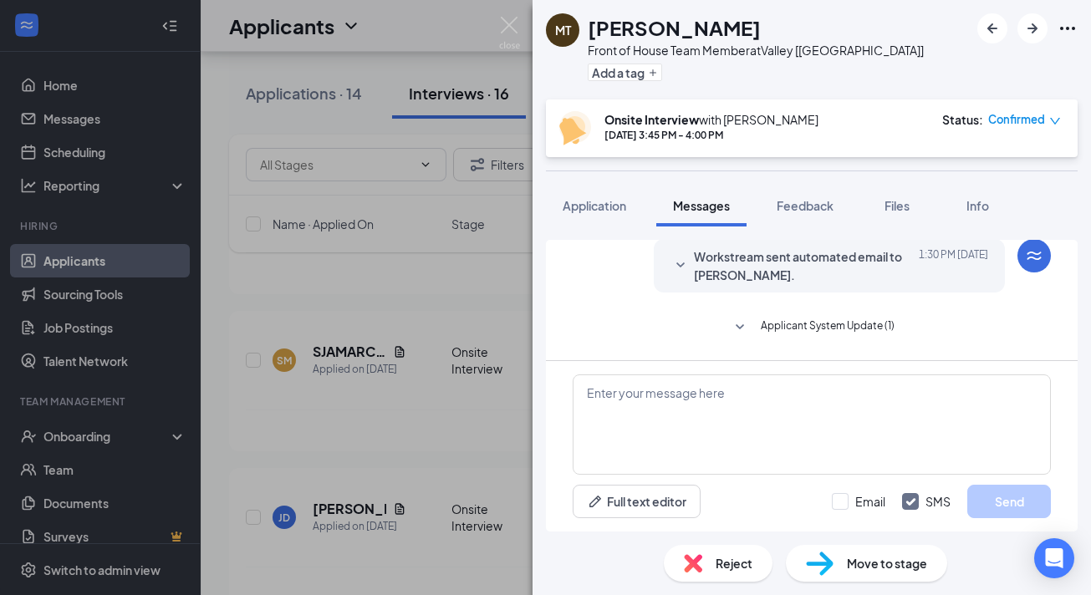
click at [780, 326] on span "Applicant System Update (1)" at bounding box center [828, 328] width 134 height 20
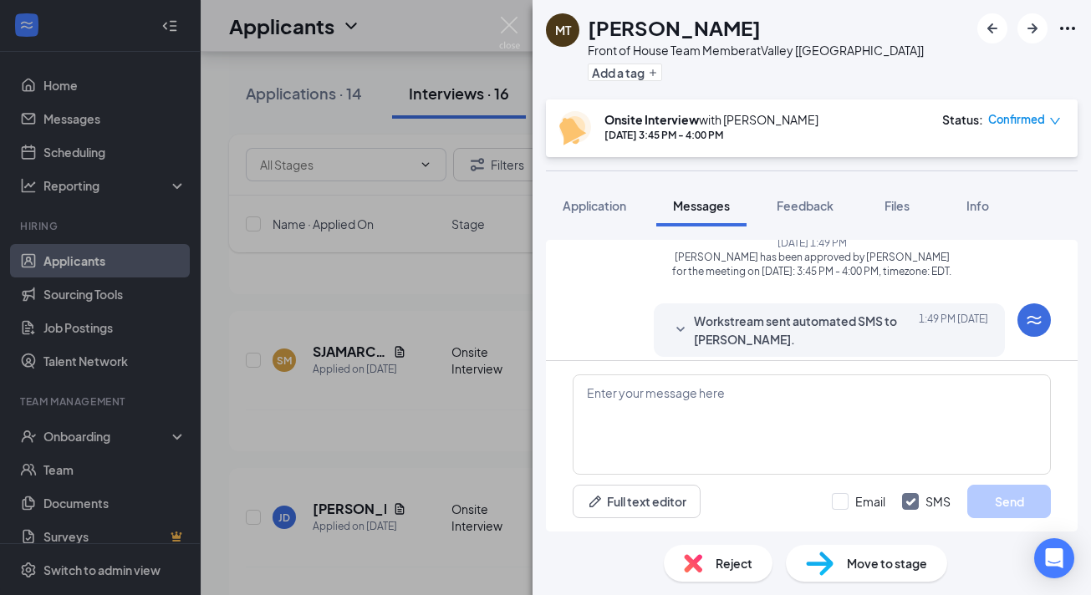
scroll to position [573, 0]
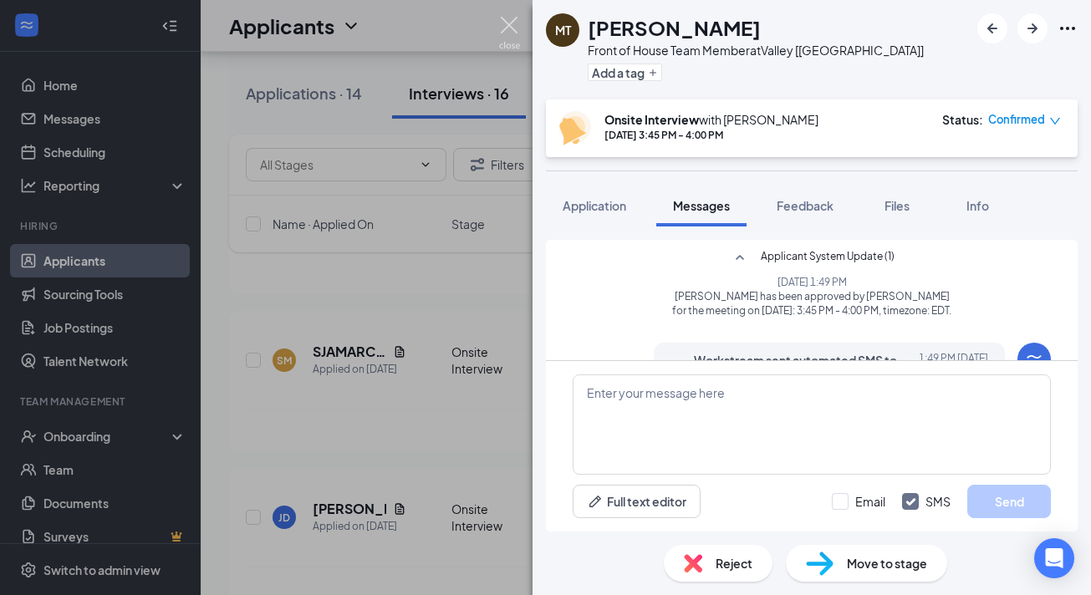
click at [510, 30] on img at bounding box center [509, 33] width 21 height 33
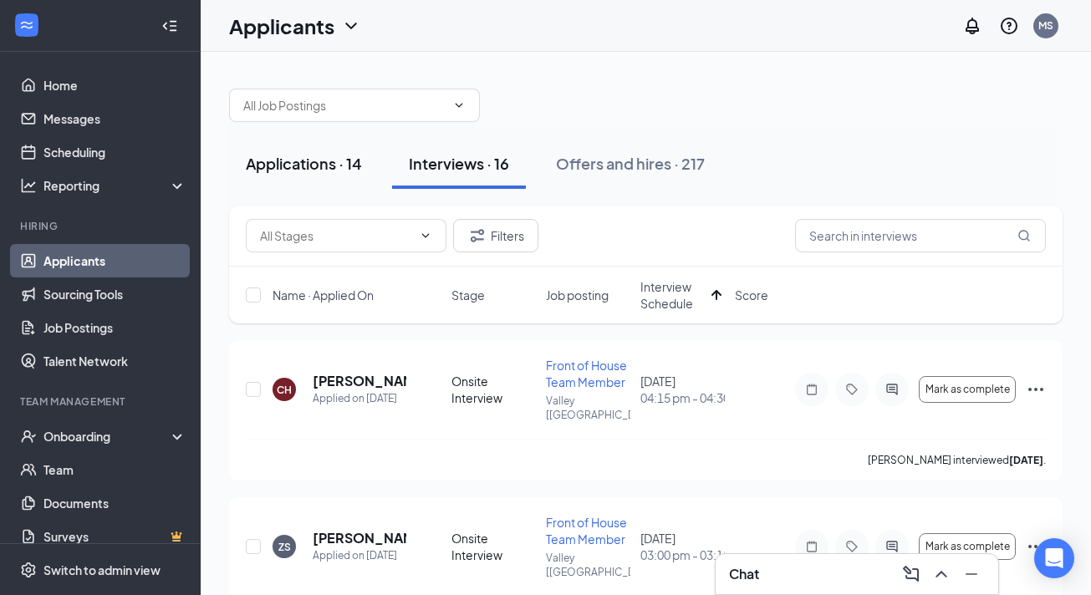
click at [316, 166] on div "Applications · 14" at bounding box center [304, 163] width 116 height 21
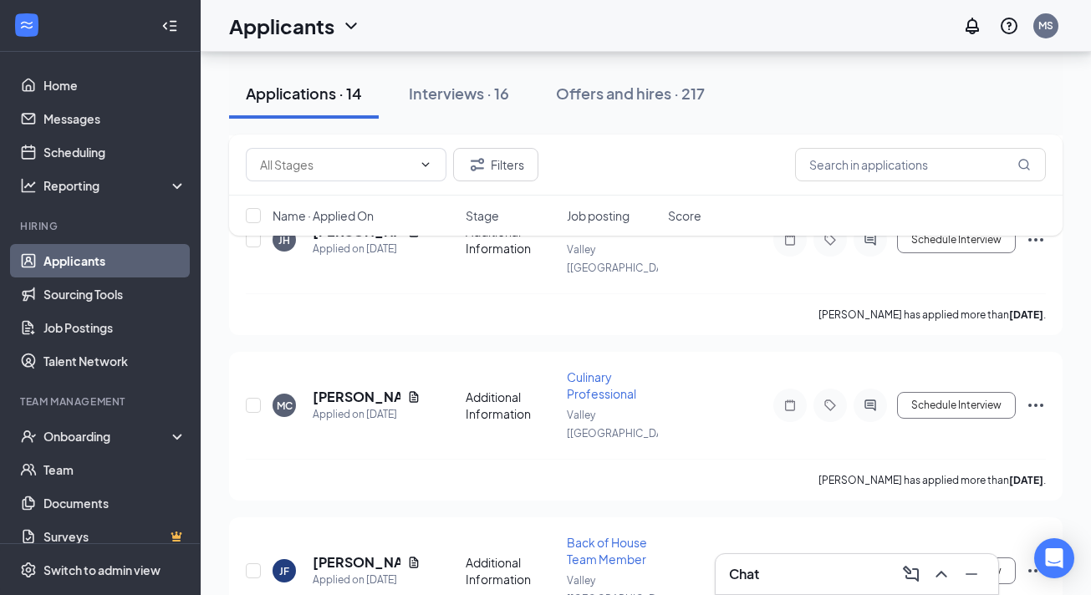
scroll to position [1791, 0]
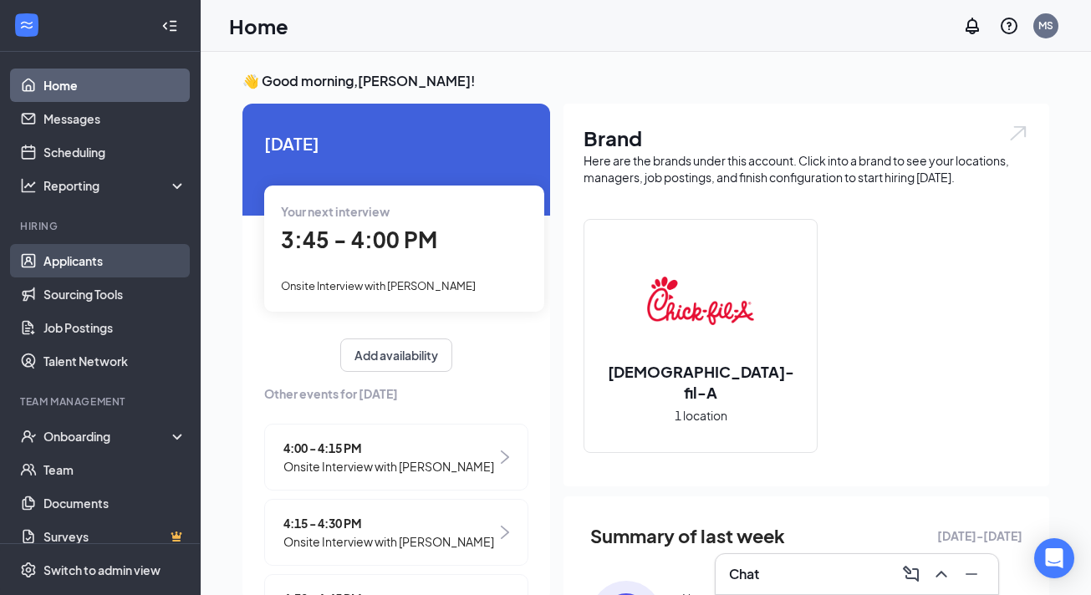
click at [101, 249] on link "Applicants" at bounding box center [114, 260] width 143 height 33
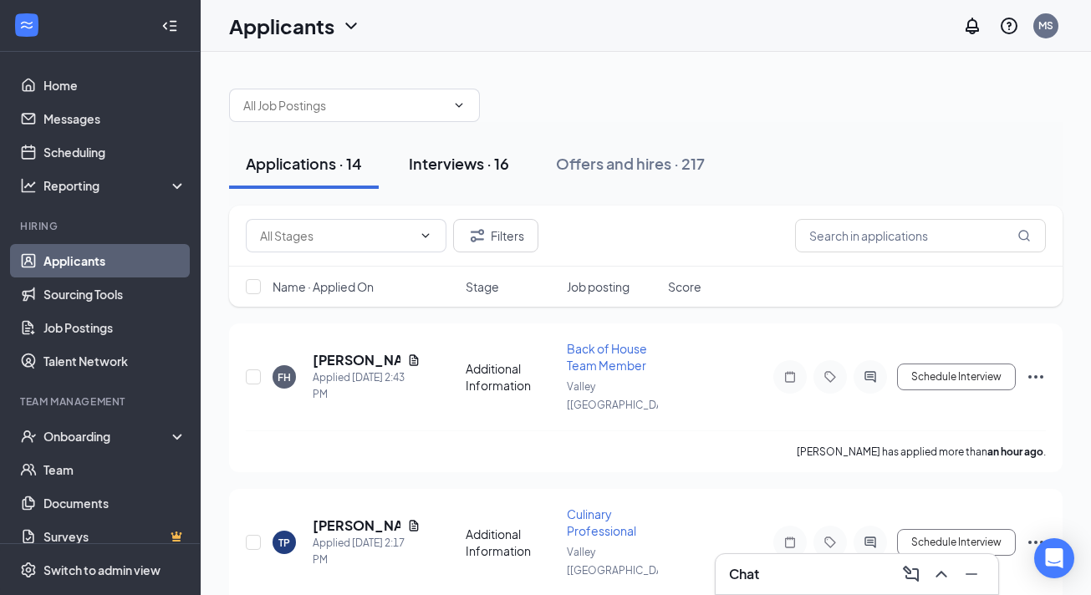
click at [500, 178] on button "Interviews · 16" at bounding box center [459, 164] width 134 height 50
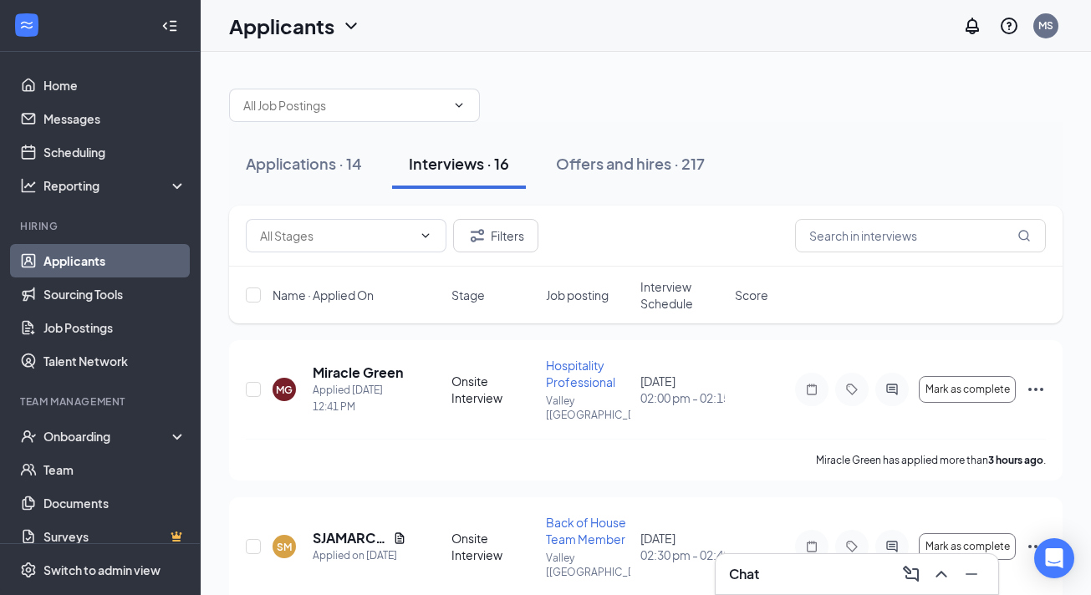
click at [682, 310] on span "Interview Schedule" at bounding box center [682, 294] width 84 height 33
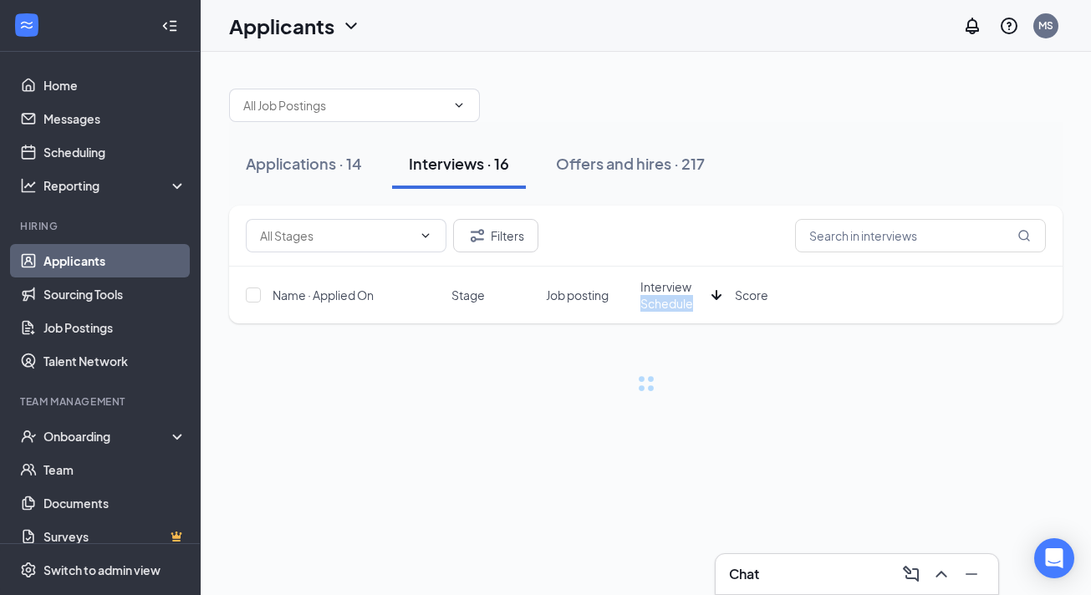
click at [682, 310] on span "Interview Schedule" at bounding box center [672, 294] width 64 height 33
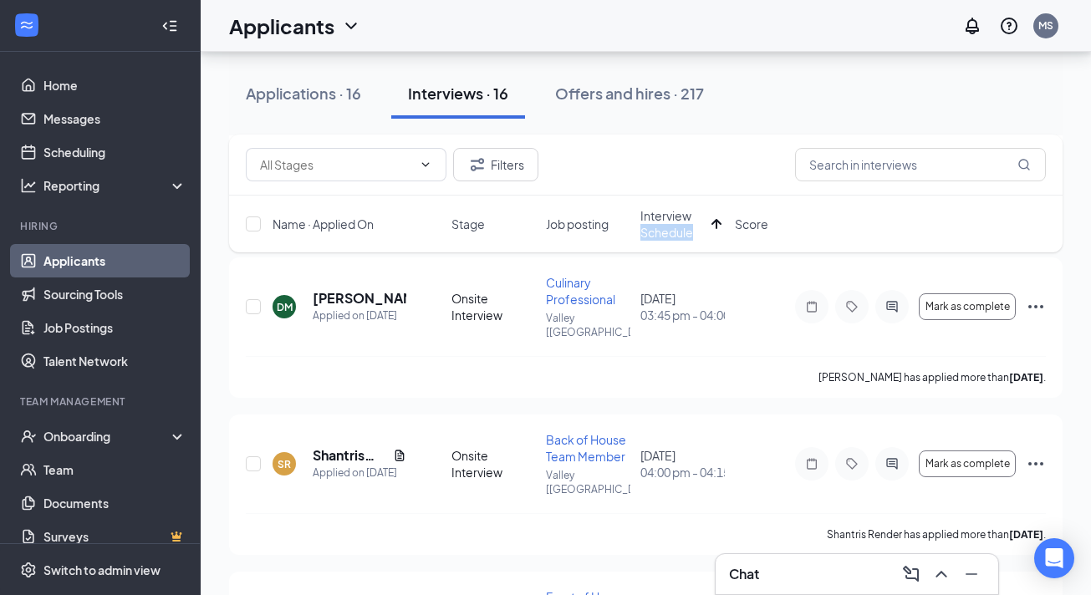
scroll to position [545, 0]
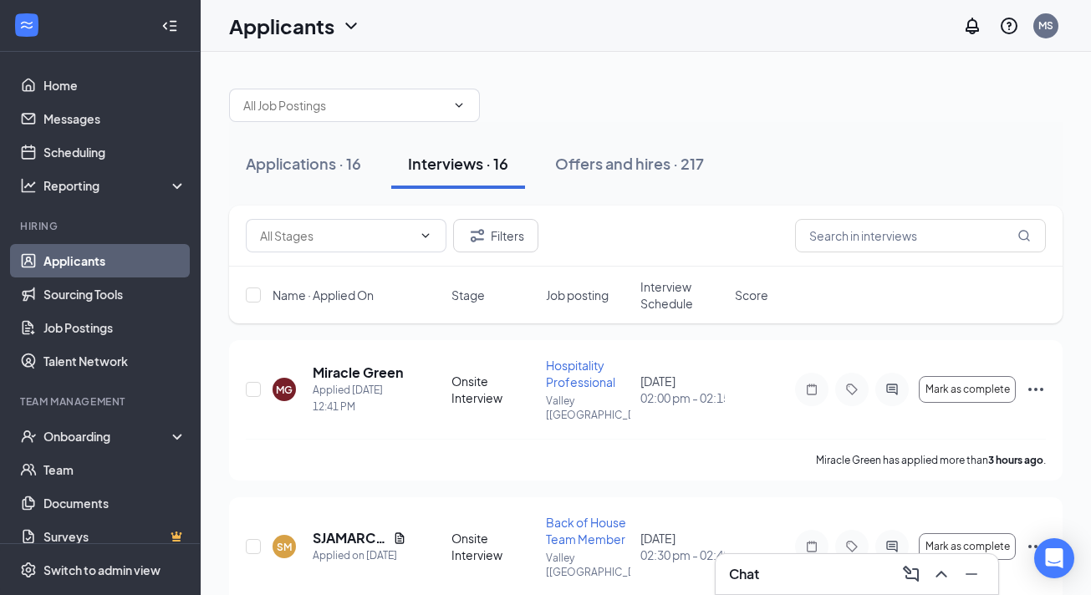
click at [660, 304] on span "Interview Schedule" at bounding box center [682, 294] width 84 height 33
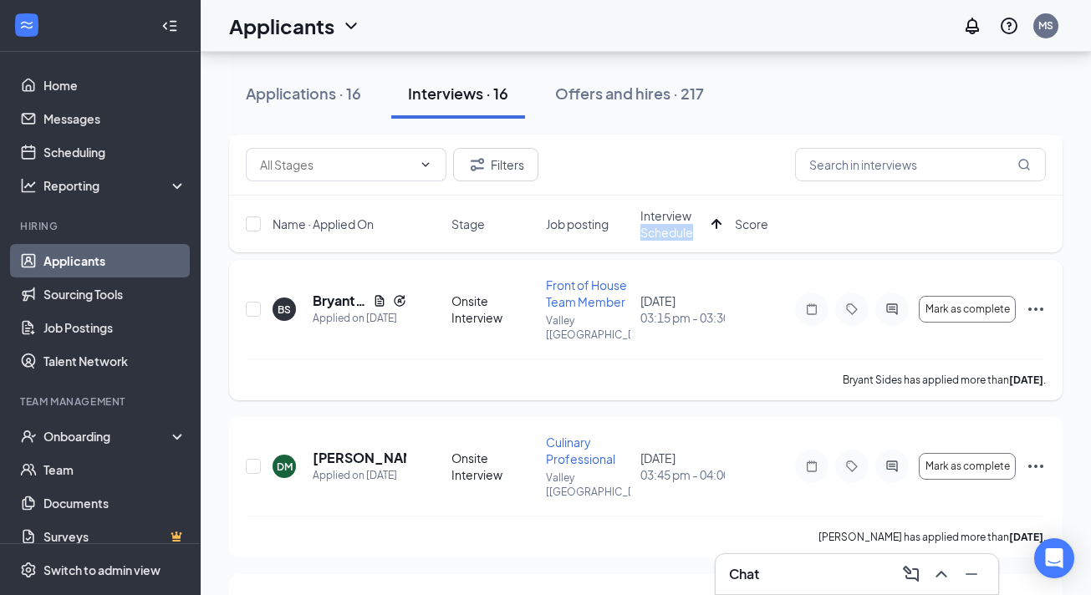
scroll to position [395, 0]
click at [1031, 456] on icon "Ellipses" at bounding box center [1036, 466] width 20 height 20
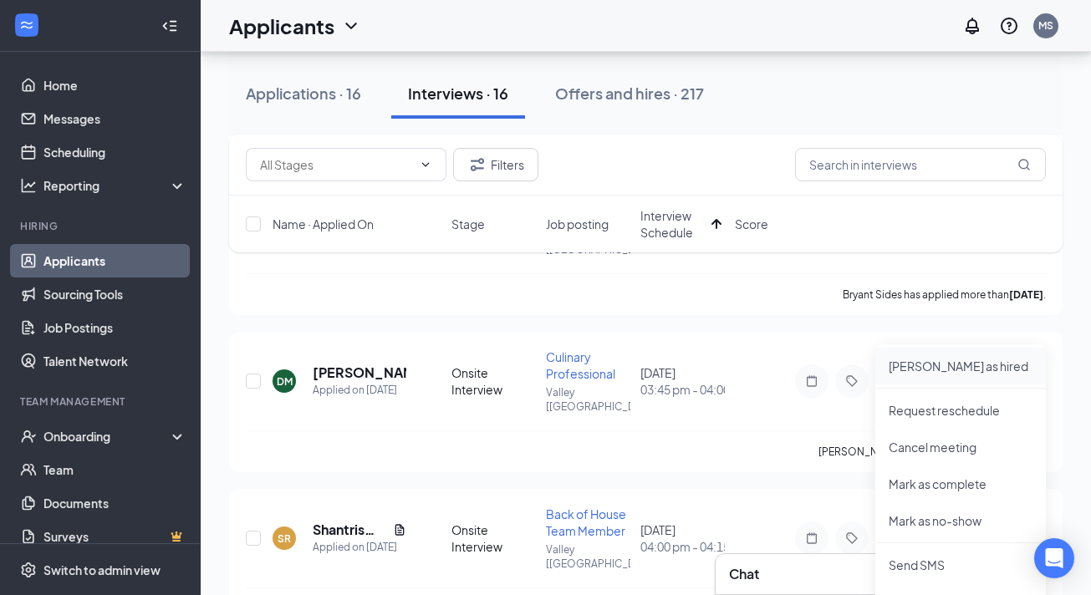
scroll to position [483, 0]
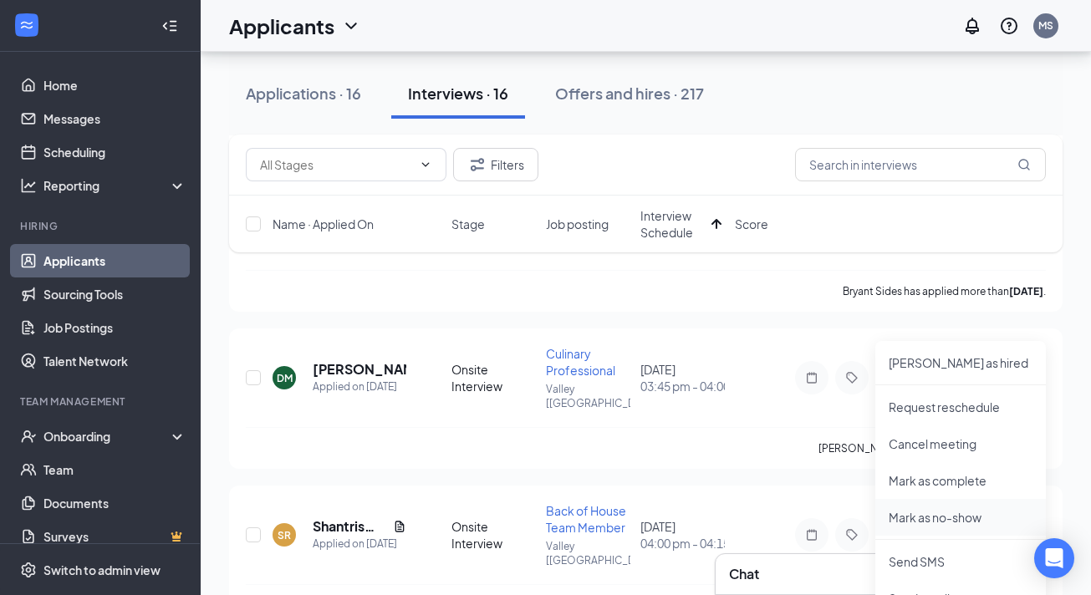
click at [940, 522] on p "Mark as no-show" at bounding box center [961, 517] width 144 height 17
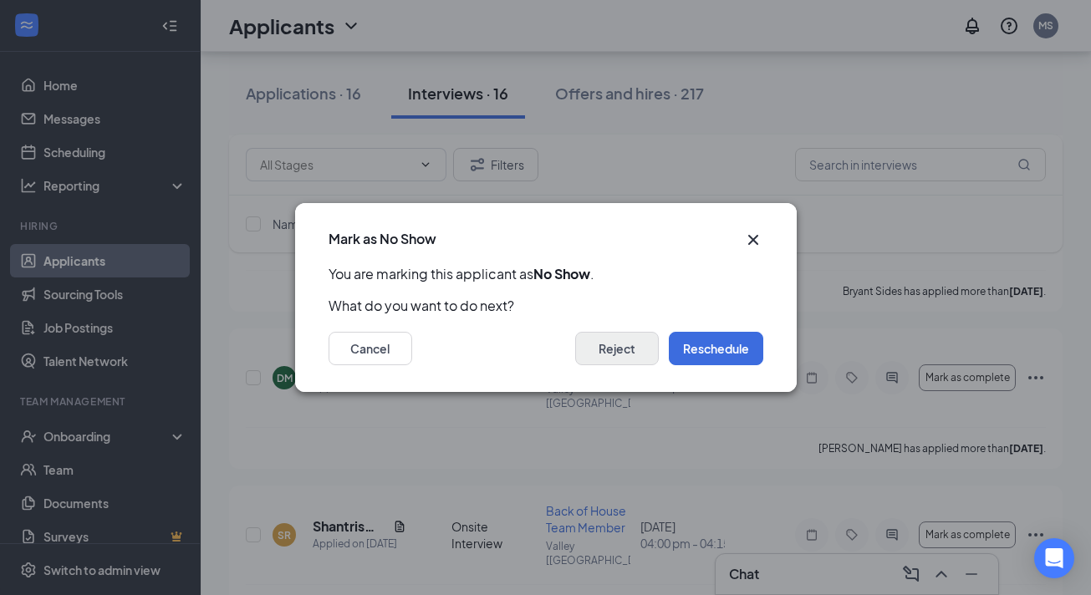
click at [613, 354] on button "Reject" at bounding box center [617, 348] width 84 height 33
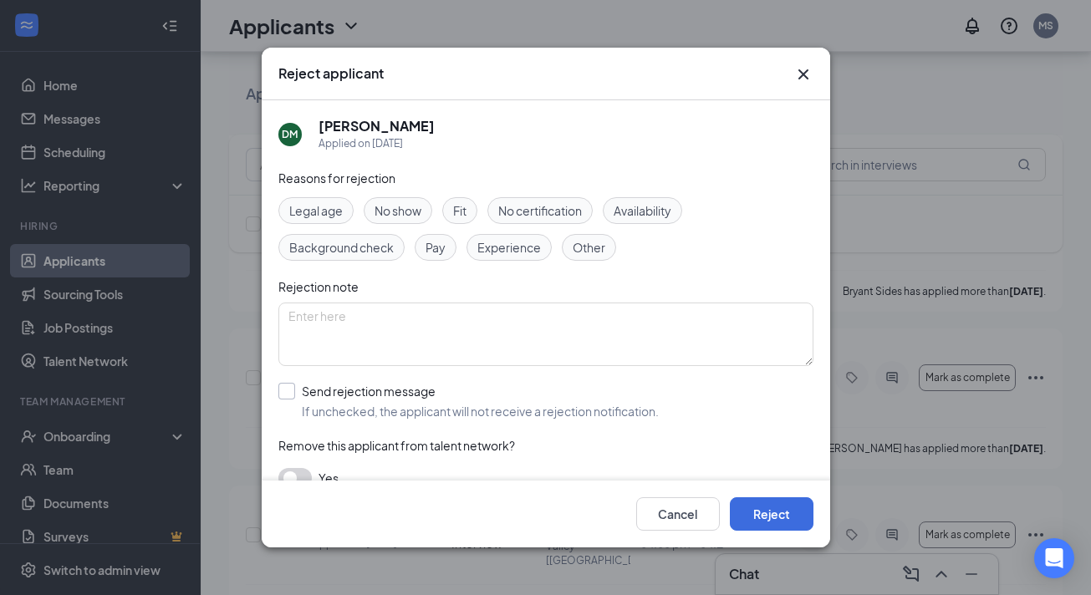
click at [400, 387] on div "Send rejection message" at bounding box center [480, 391] width 357 height 17
click at [400, 387] on input "Send rejection message If unchecked, the applicant will not receive a rejection…" at bounding box center [468, 401] width 380 height 37
checkbox input "true"
click at [767, 502] on button "Reject" at bounding box center [772, 513] width 84 height 33
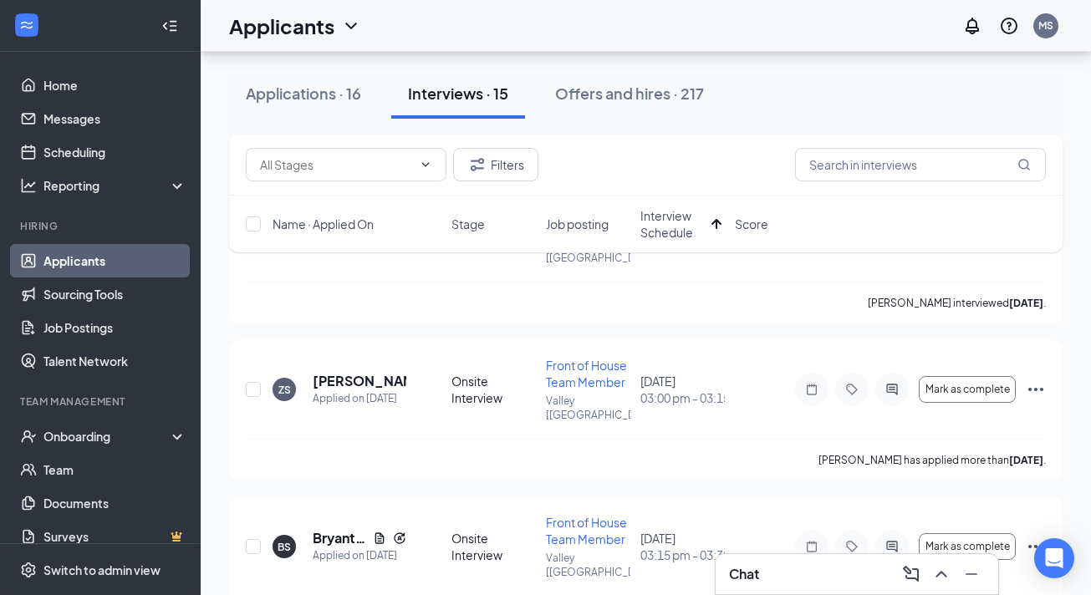
scroll to position [211, 0]
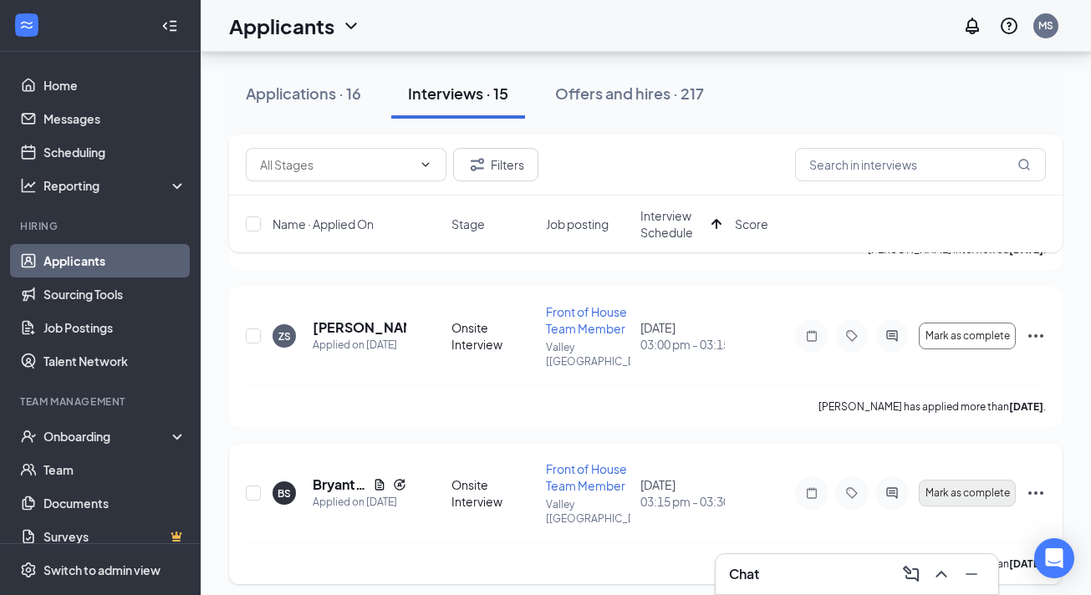
click at [960, 480] on button "Mark as complete" at bounding box center [967, 493] width 97 height 27
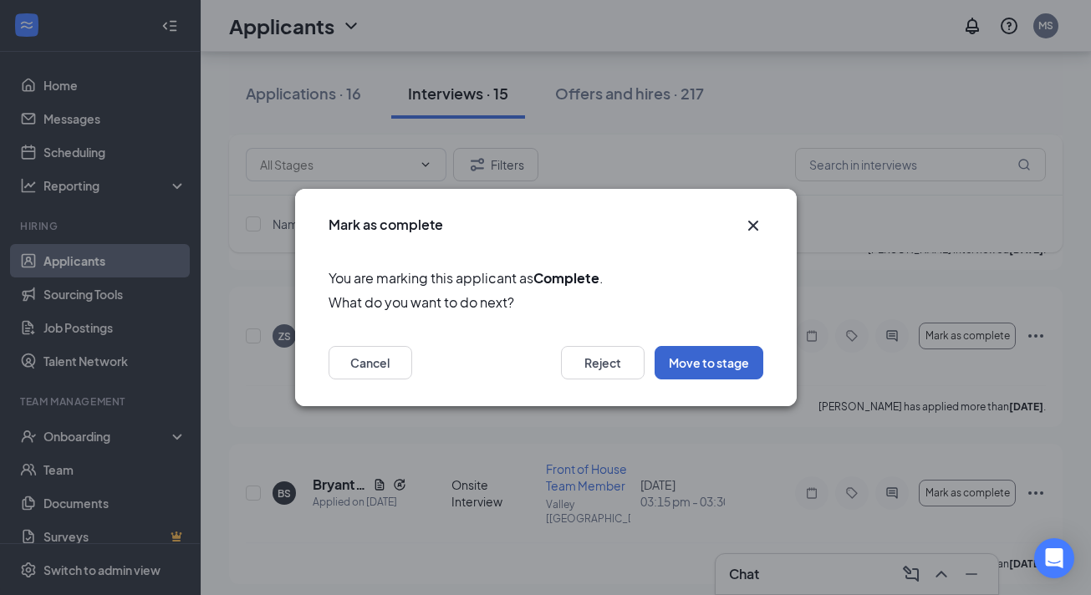
click at [702, 372] on button "Move to stage" at bounding box center [708, 362] width 109 height 33
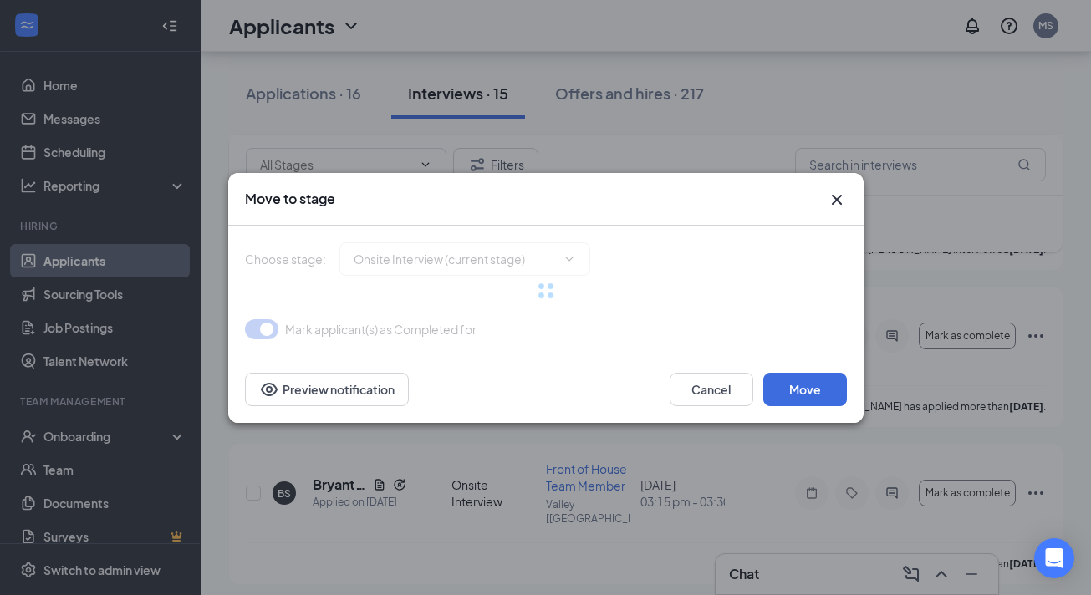
type input "Availability Inquiry (next stage)"
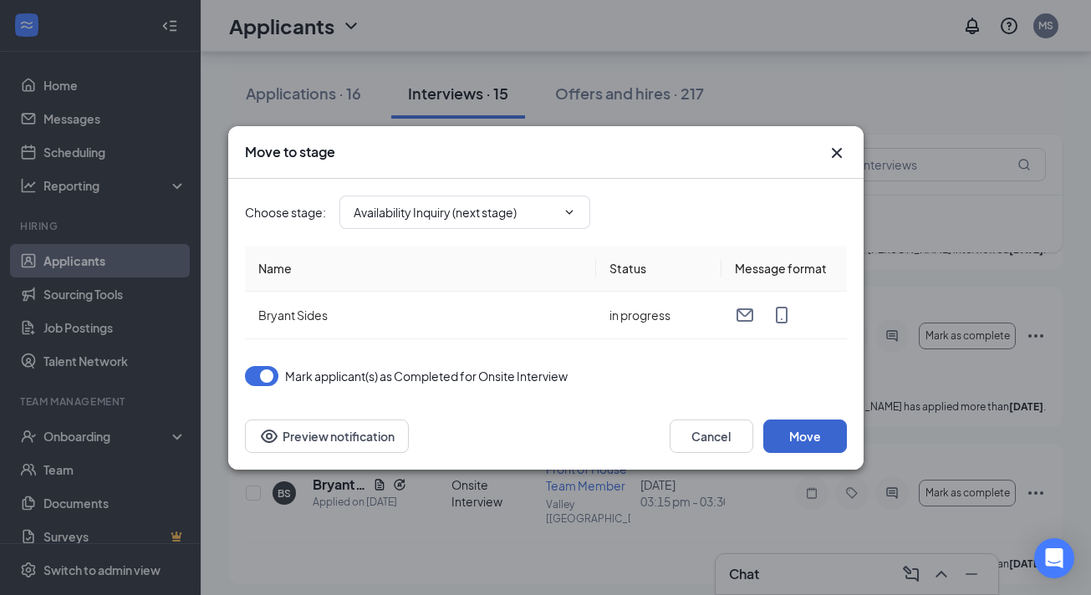
click at [790, 433] on button "Move" at bounding box center [805, 436] width 84 height 33
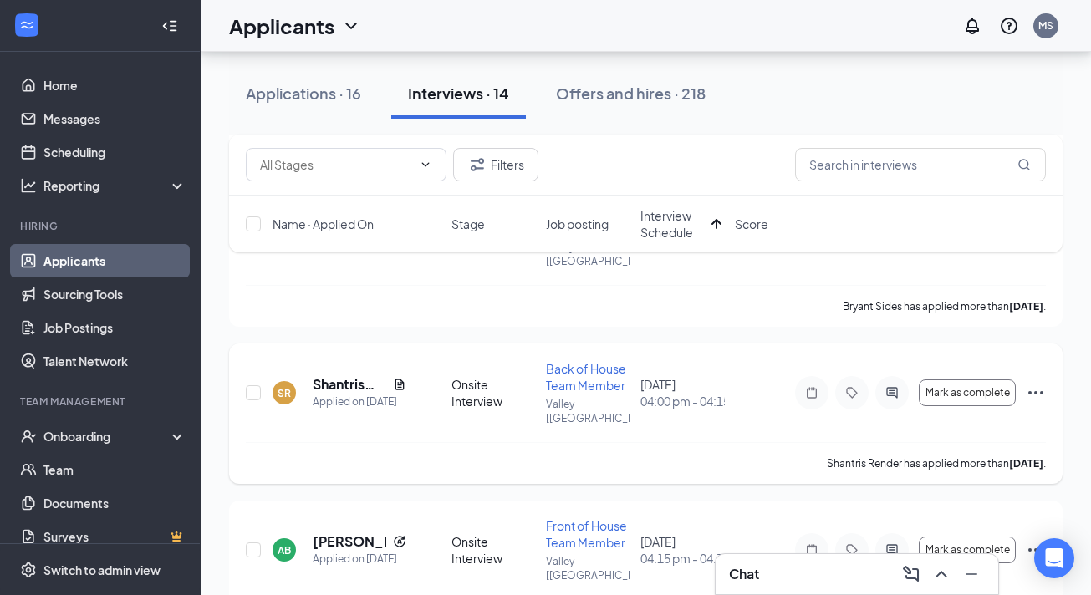
scroll to position [482, 0]
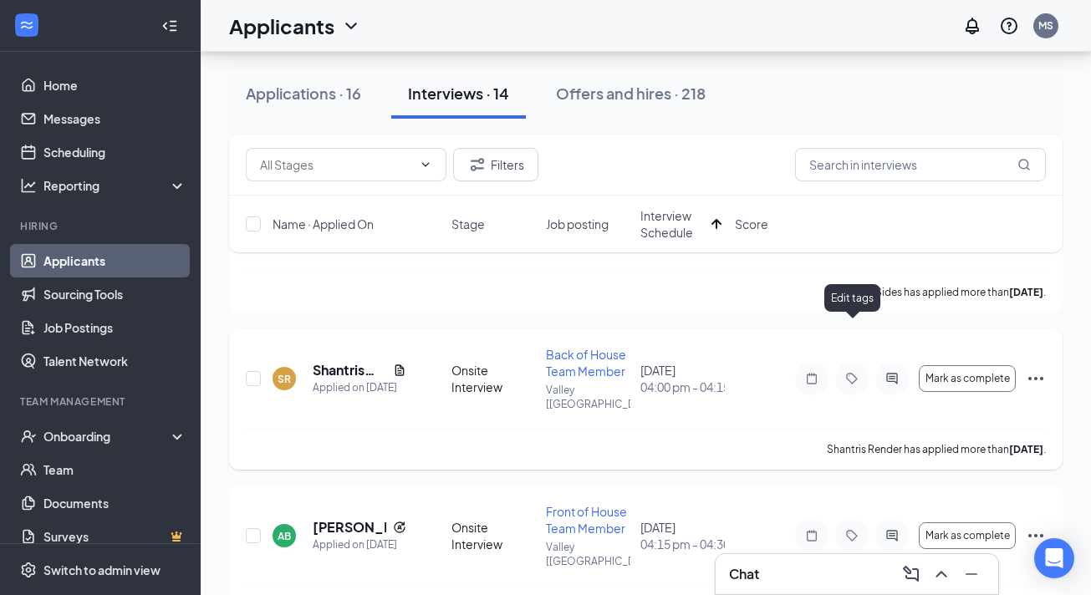
click at [889, 373] on icon "ActiveChat" at bounding box center [891, 378] width 11 height 11
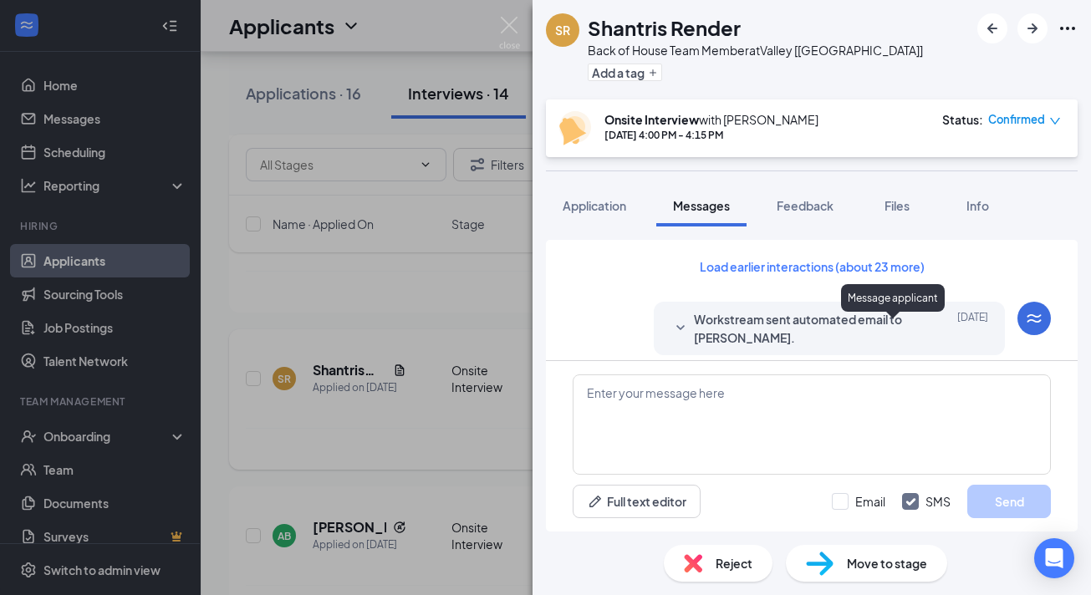
scroll to position [782, 0]
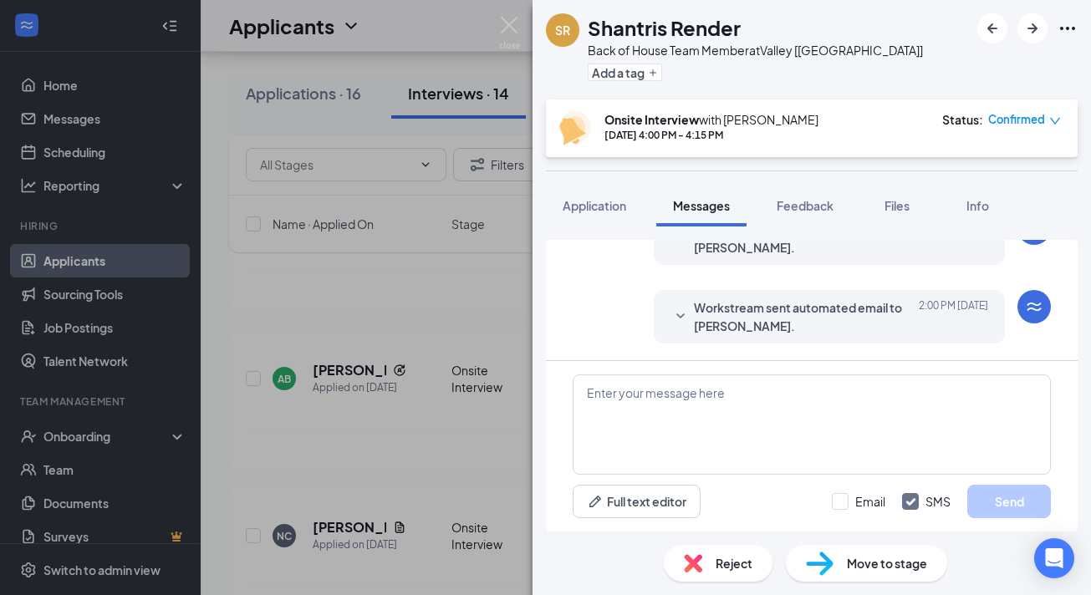
click at [820, 321] on span "Workstream sent automated email to Shantris Render." at bounding box center [803, 316] width 219 height 37
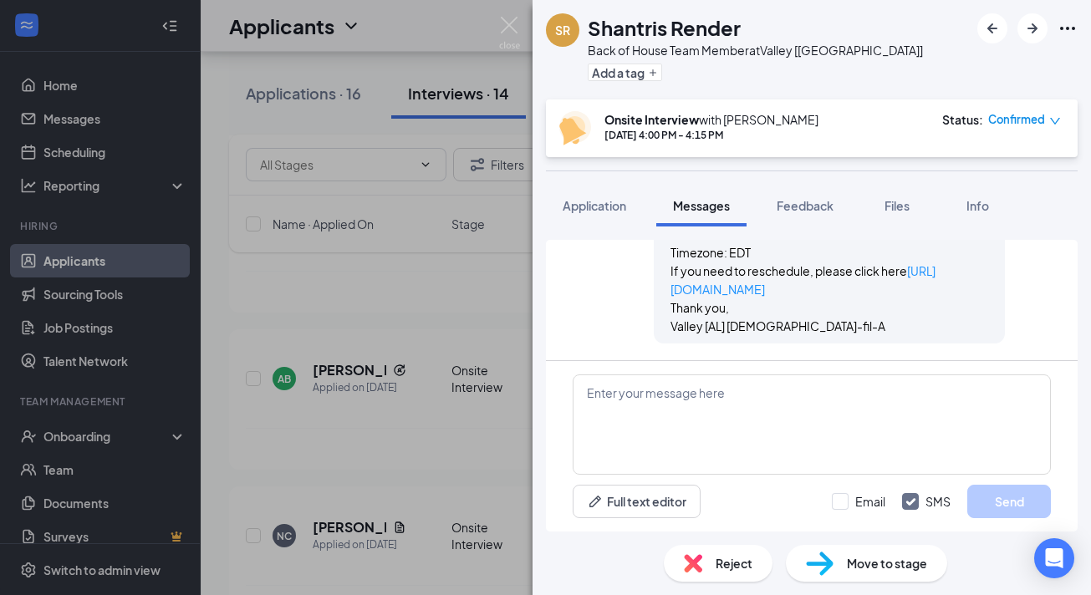
scroll to position [995, 0]
click at [500, 20] on img at bounding box center [509, 33] width 21 height 33
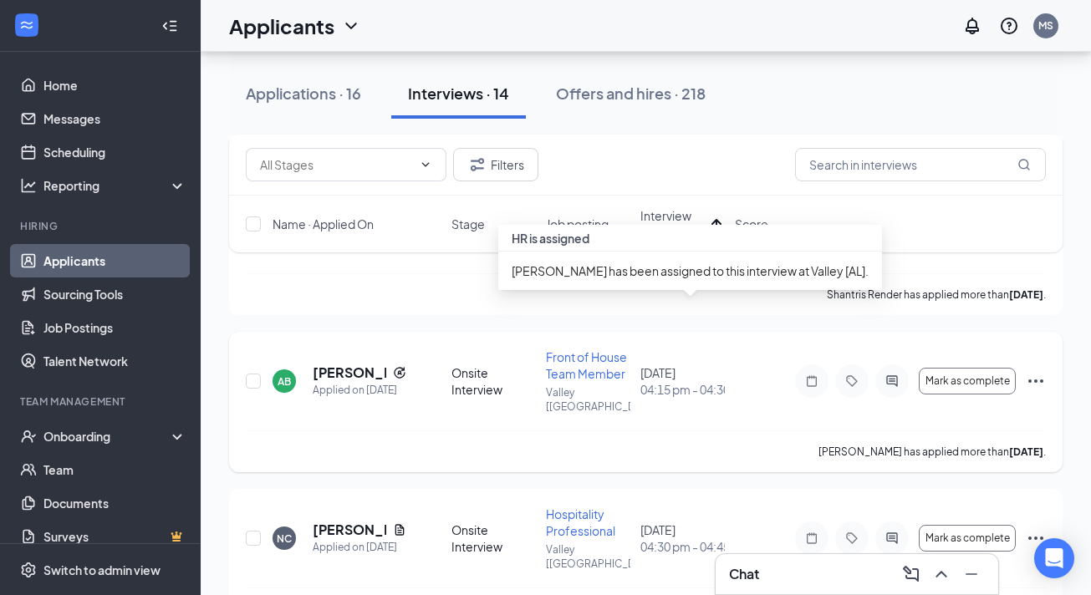
scroll to position [484, 0]
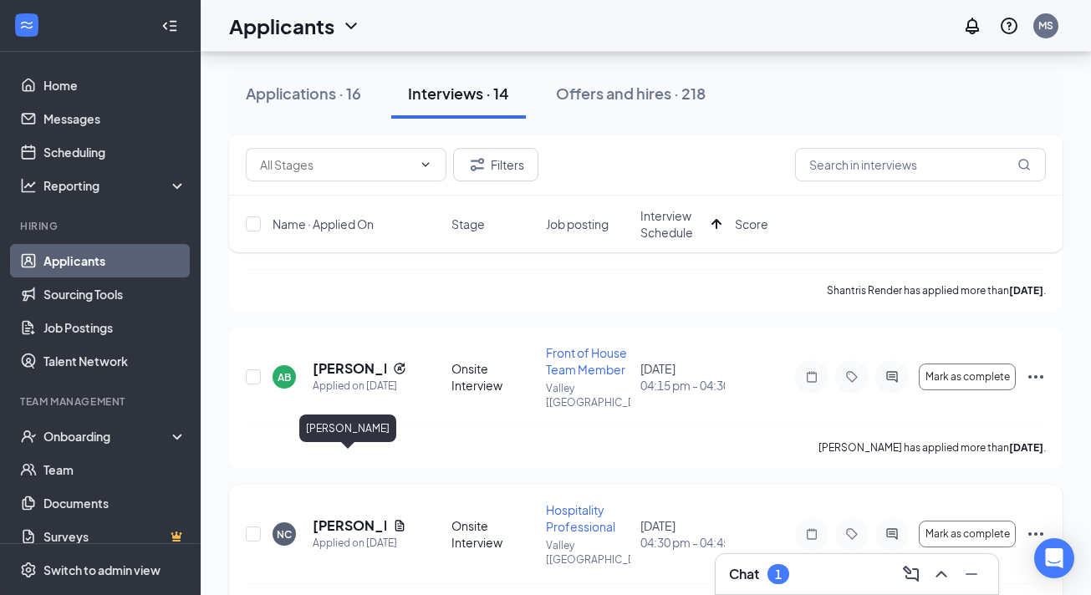
click at [352, 517] on h5 "[PERSON_NAME]" at bounding box center [350, 526] width 74 height 18
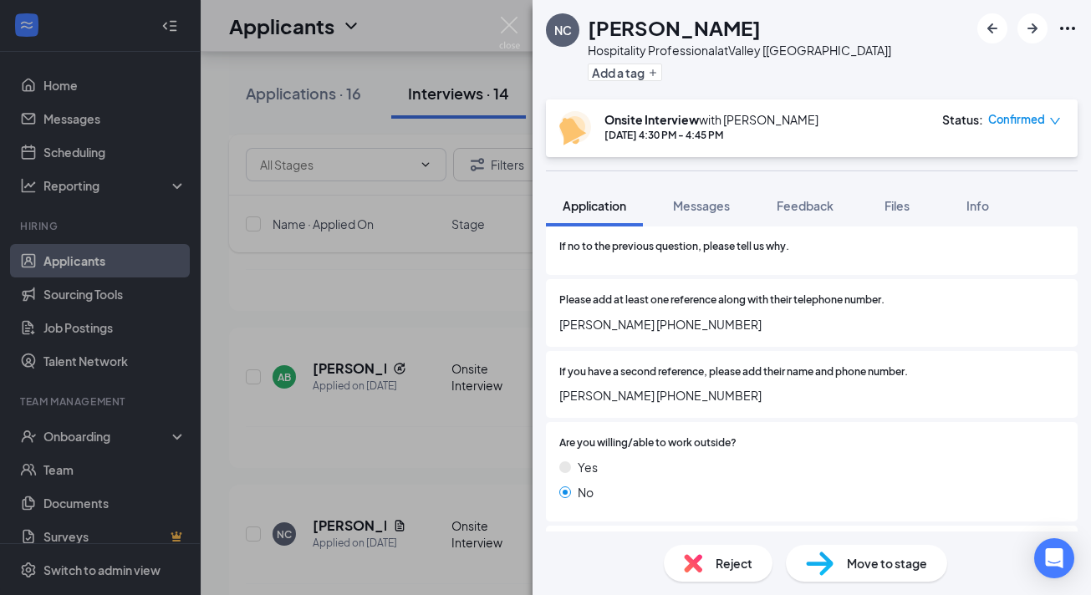
scroll to position [1561, 0]
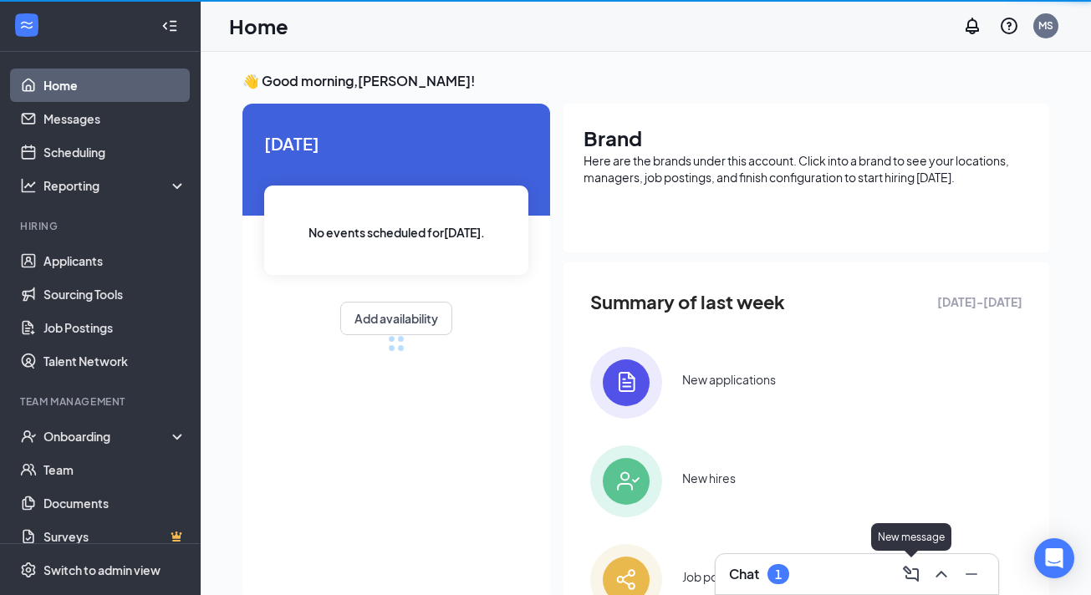
click at [938, 571] on icon "ChevronUp" at bounding box center [941, 574] width 20 height 20
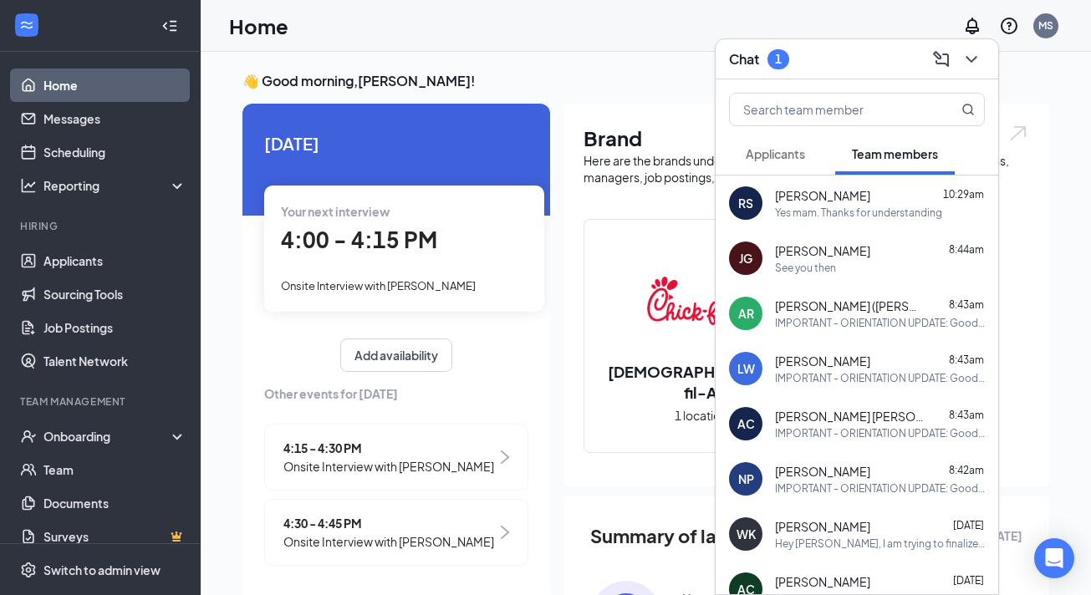
click at [802, 157] on span "Applicants" at bounding box center [775, 153] width 59 height 15
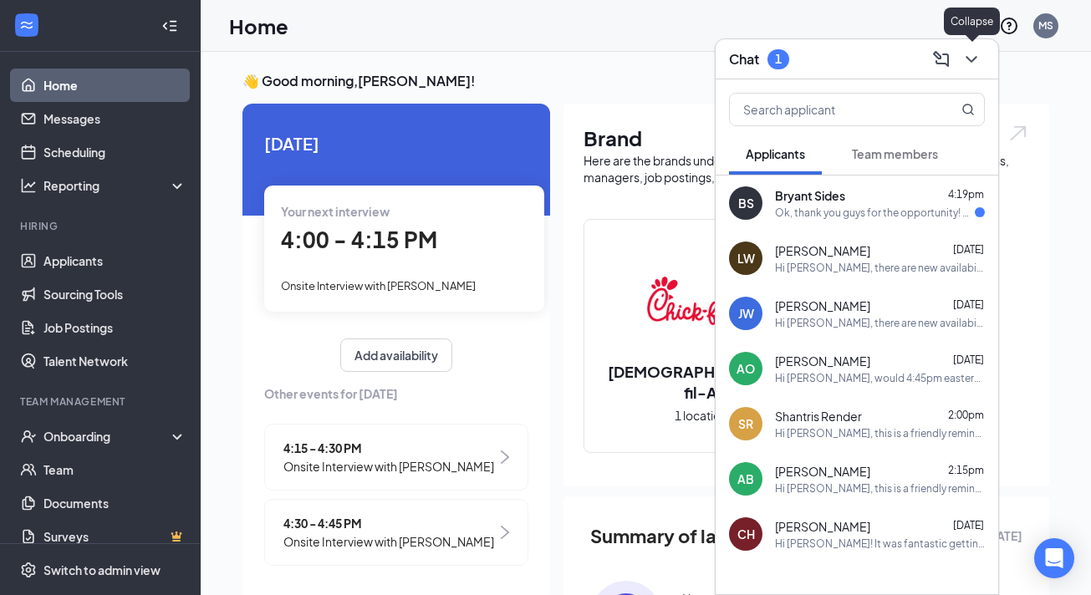
click at [974, 62] on icon "ChevronDown" at bounding box center [971, 59] width 20 height 20
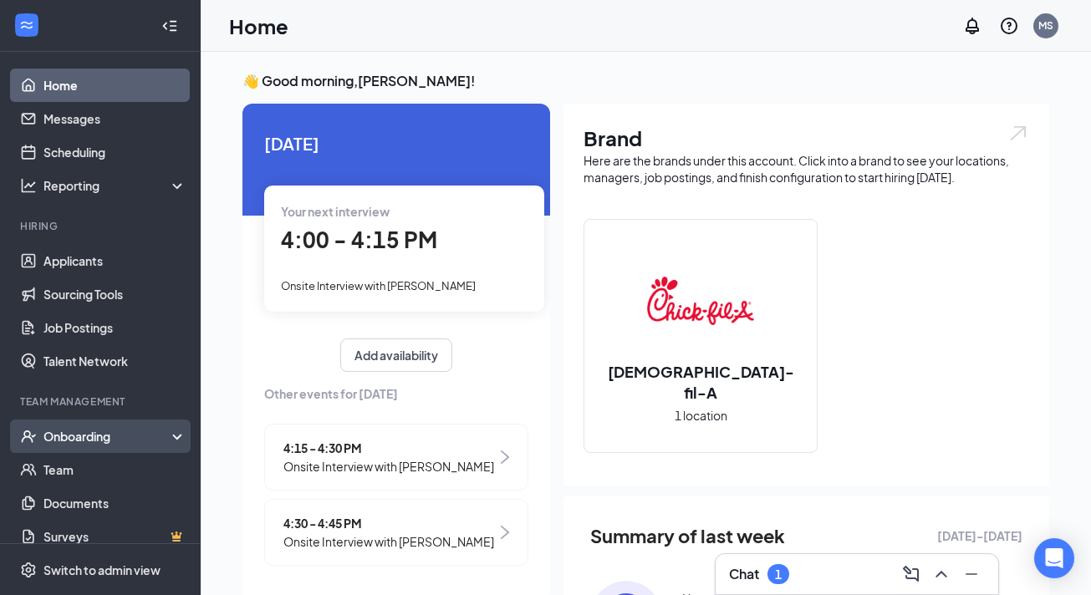
click at [72, 436] on div "Onboarding" at bounding box center [107, 436] width 129 height 17
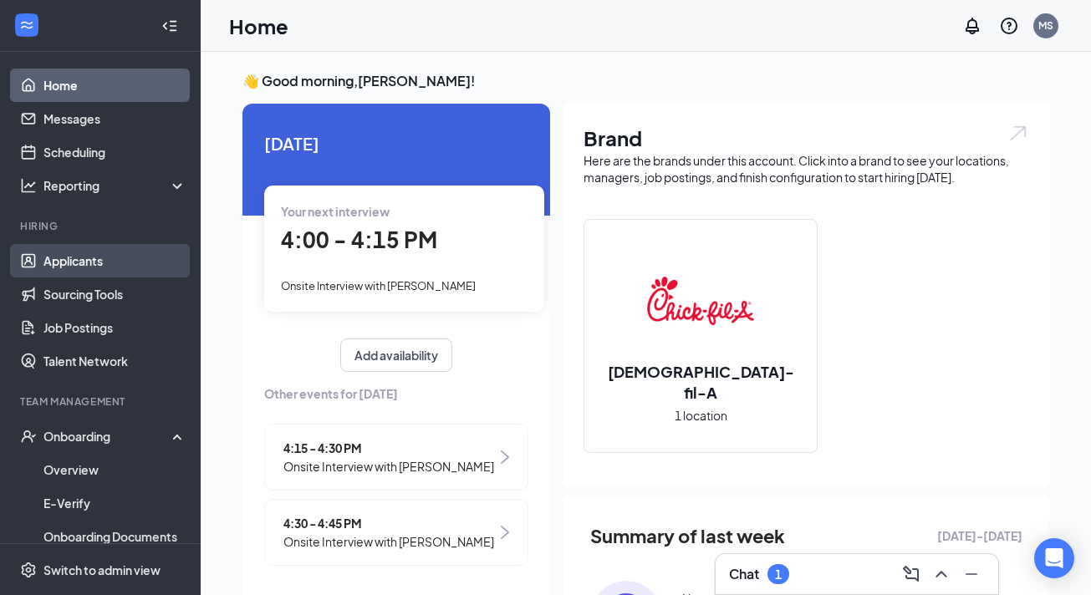
click at [89, 258] on link "Applicants" at bounding box center [114, 260] width 143 height 33
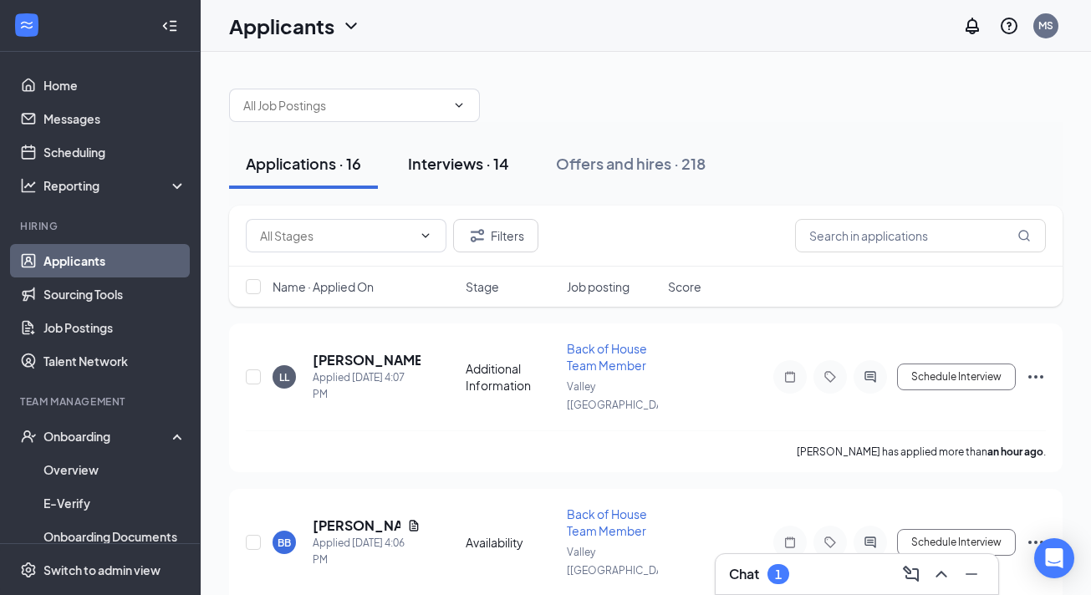
click at [479, 159] on div "Interviews · 14" at bounding box center [458, 163] width 101 height 21
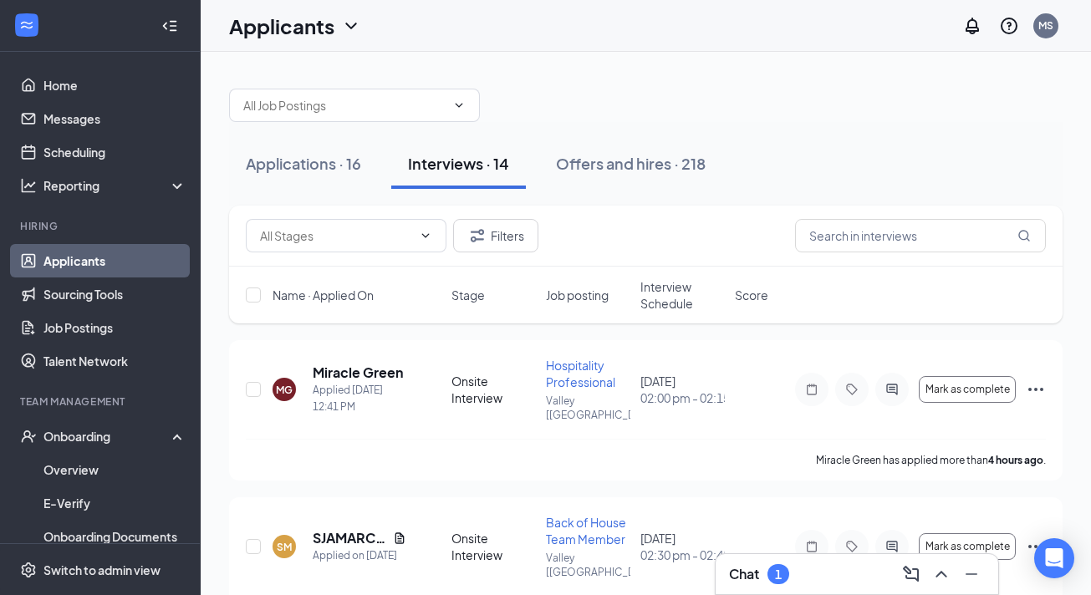
click at [656, 303] on span "Interview Schedule" at bounding box center [682, 294] width 84 height 33
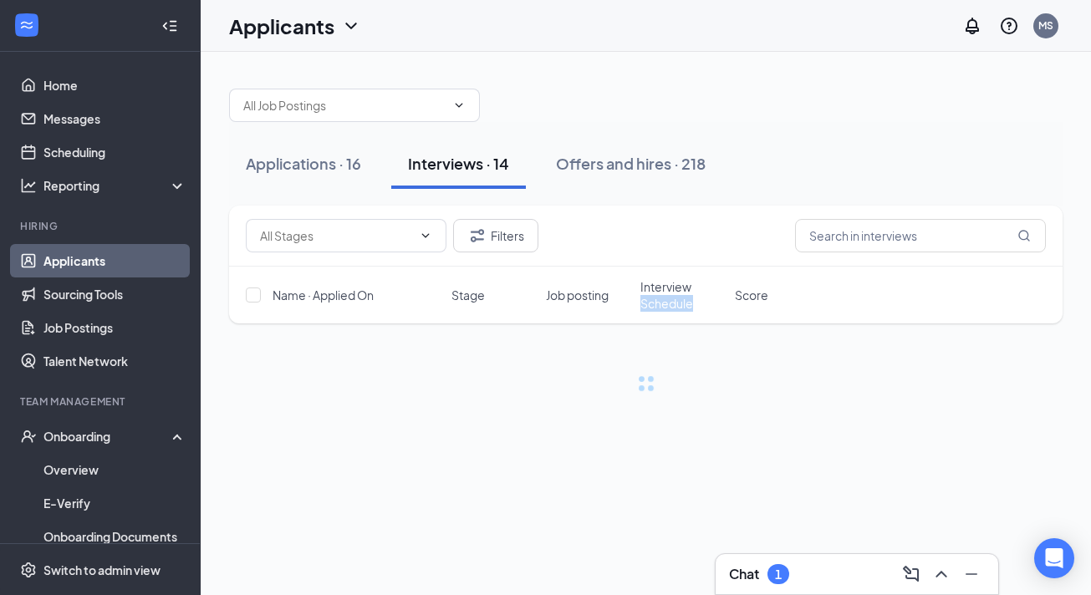
click at [656, 303] on span "Interview Schedule" at bounding box center [682, 294] width 84 height 33
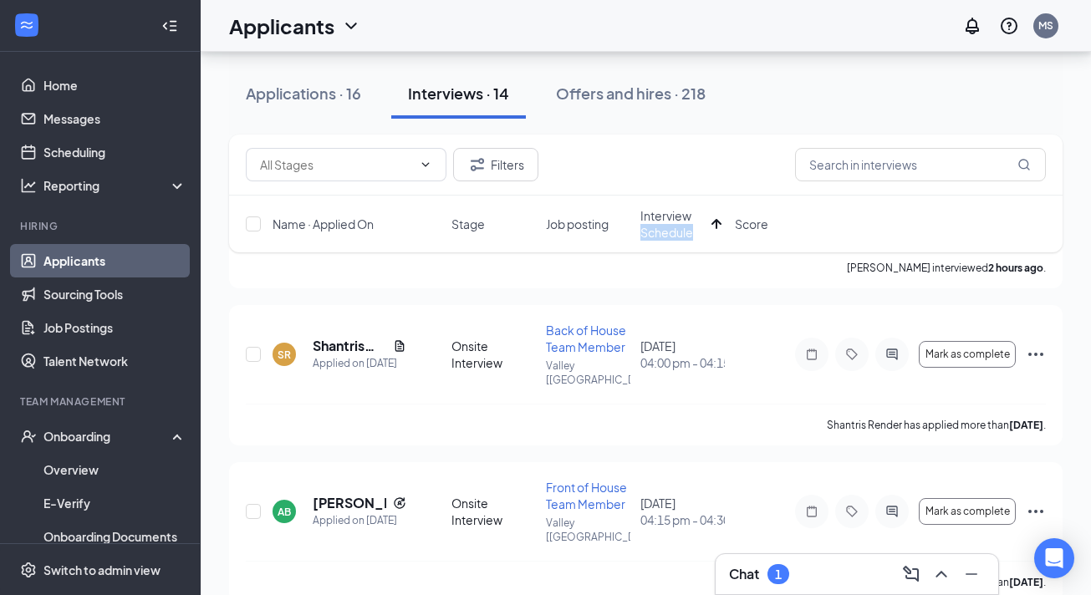
scroll to position [349, 0]
click at [1032, 344] on icon "Ellipses" at bounding box center [1036, 354] width 20 height 20
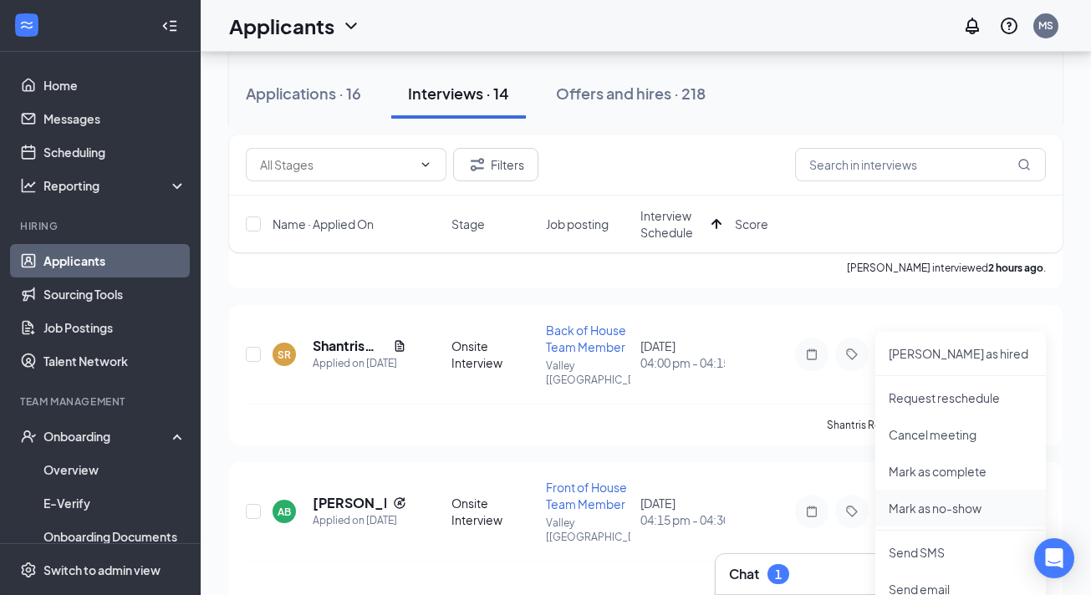
click at [927, 512] on p "Mark as no-show" at bounding box center [961, 508] width 144 height 17
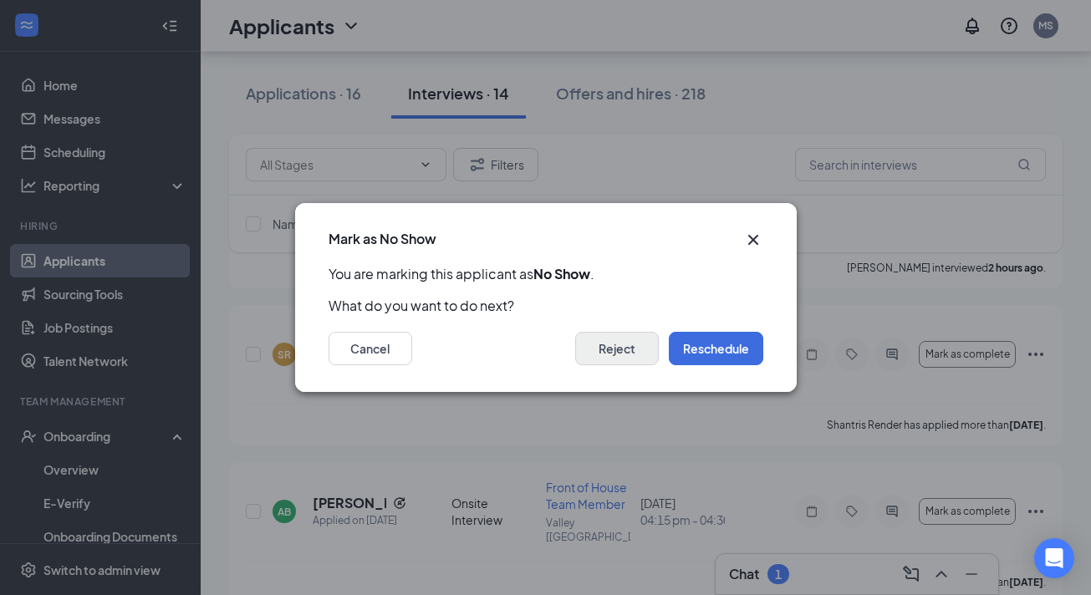
click at [621, 354] on button "Reject" at bounding box center [617, 348] width 84 height 33
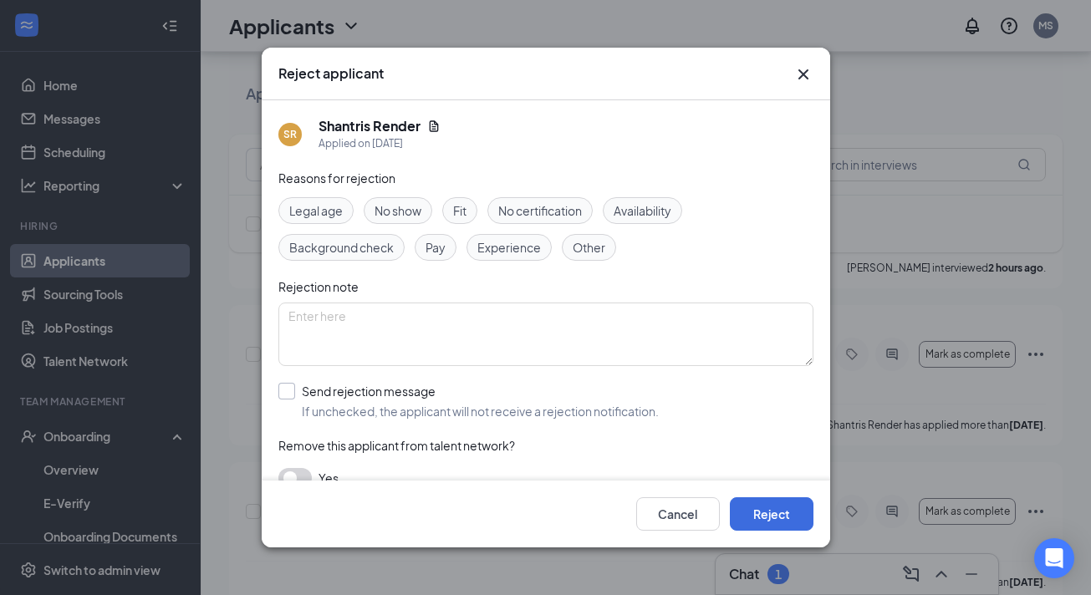
click at [408, 390] on div "Send rejection message" at bounding box center [480, 391] width 357 height 17
click at [408, 390] on input "Send rejection message If unchecked, the applicant will not receive a rejection…" at bounding box center [468, 401] width 380 height 37
checkbox input "true"
click at [766, 502] on button "Reject" at bounding box center [772, 513] width 84 height 33
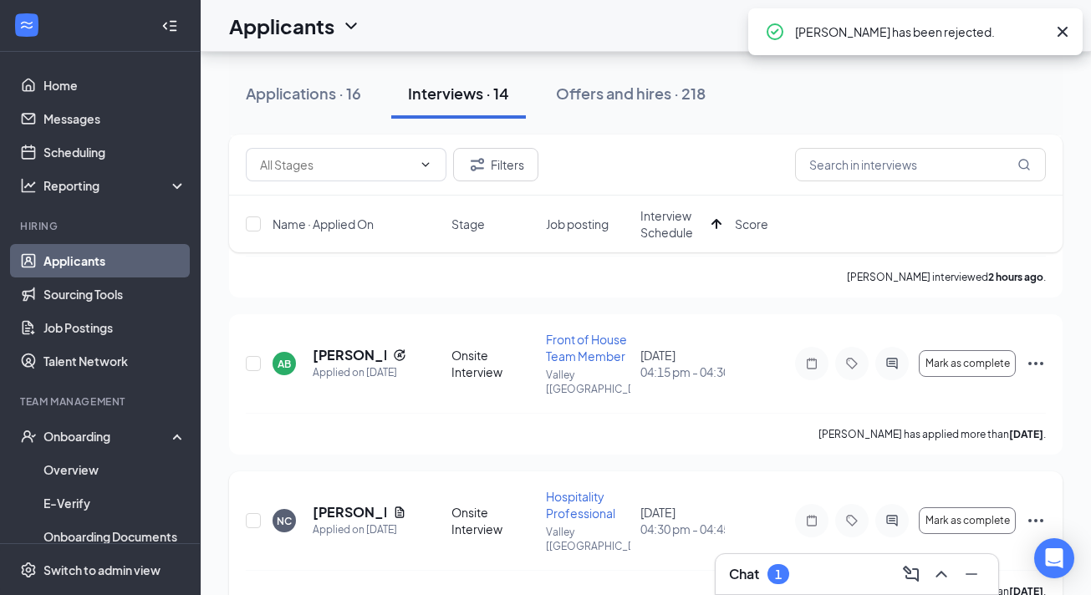
scroll to position [338, 0]
click at [1034, 356] on icon "Ellipses" at bounding box center [1036, 366] width 20 height 20
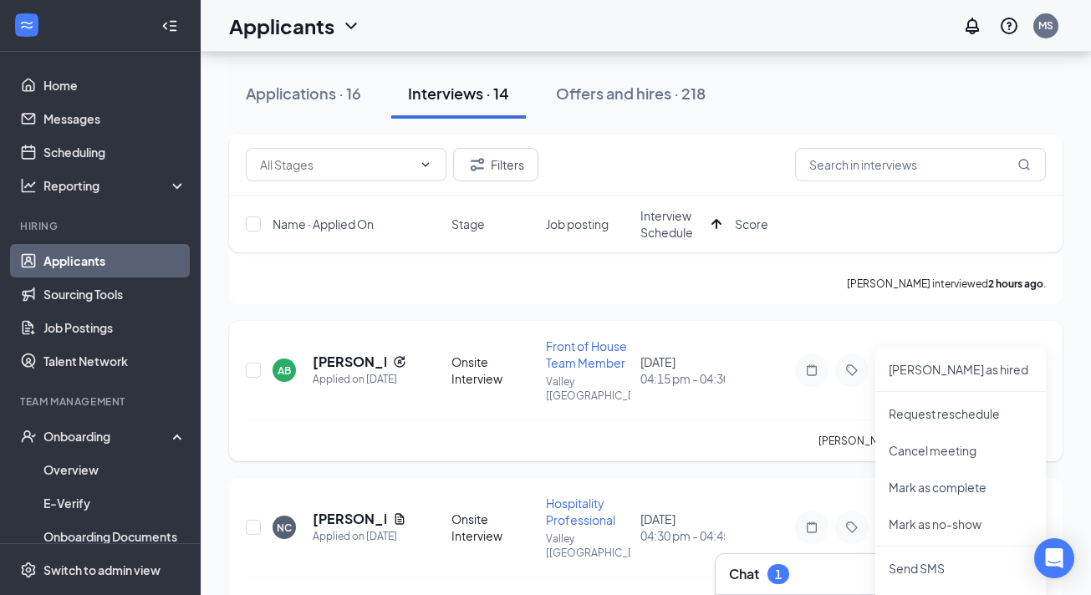
scroll to position [346, 0]
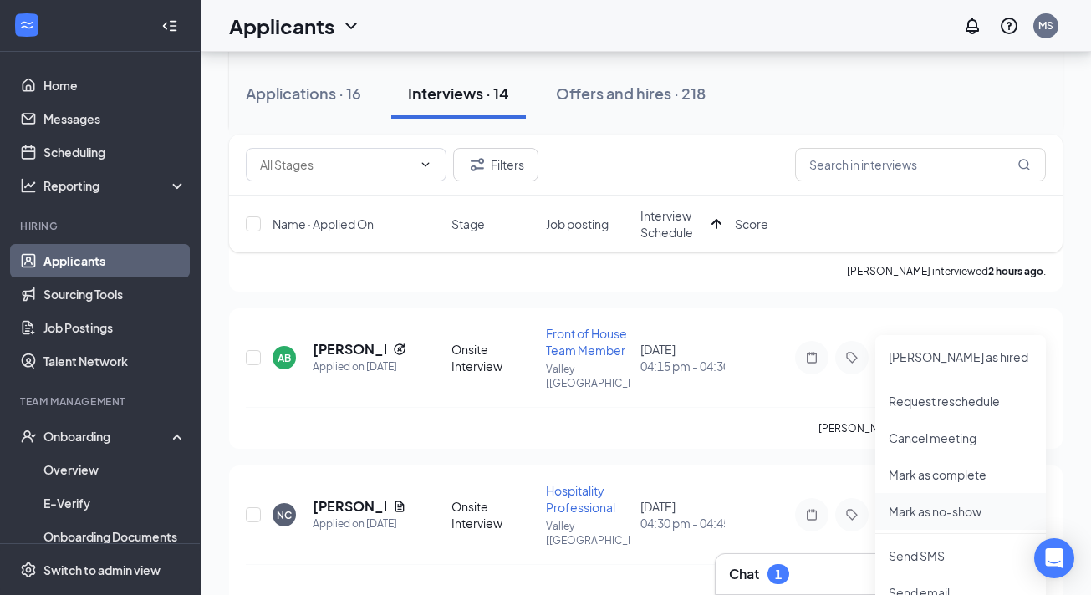
click at [916, 516] on p "Mark as no-show" at bounding box center [961, 511] width 144 height 17
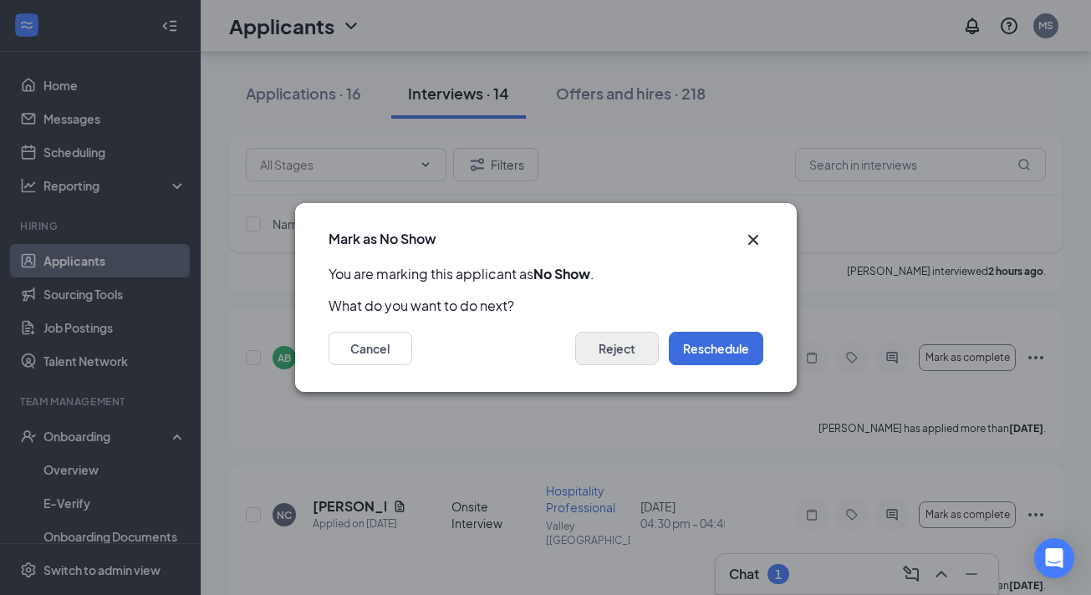
click at [619, 347] on button "Reject" at bounding box center [617, 348] width 84 height 33
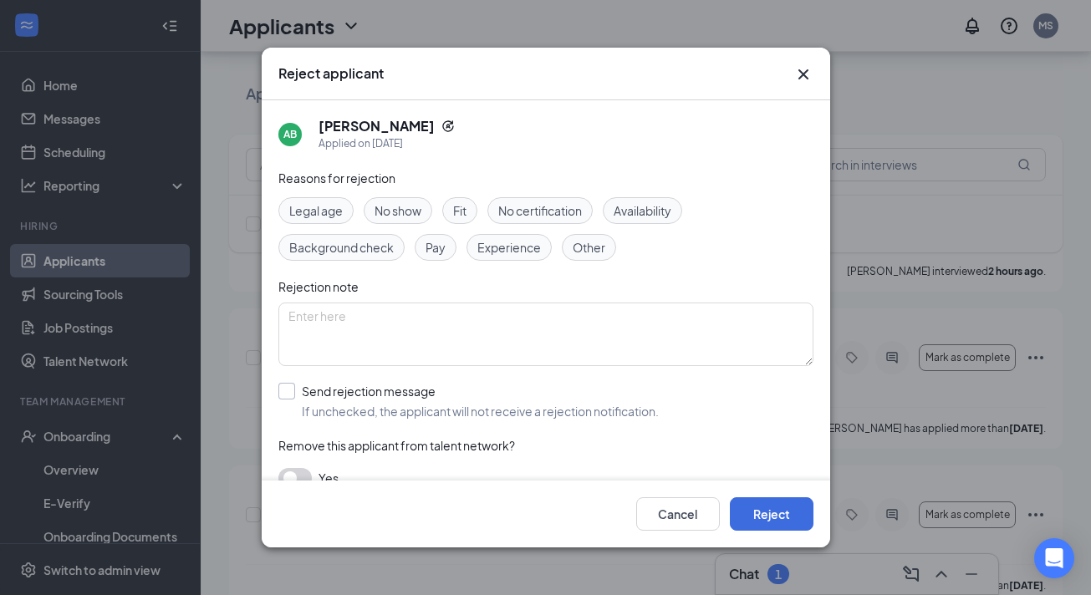
click at [345, 403] on span "If unchecked, the applicant will not receive a rejection notification." at bounding box center [480, 411] width 357 height 17
click at [345, 402] on input "Send rejection message If unchecked, the applicant will not receive a rejection…" at bounding box center [468, 401] width 380 height 37
checkbox input "true"
click at [773, 521] on button "Reject" at bounding box center [772, 513] width 84 height 33
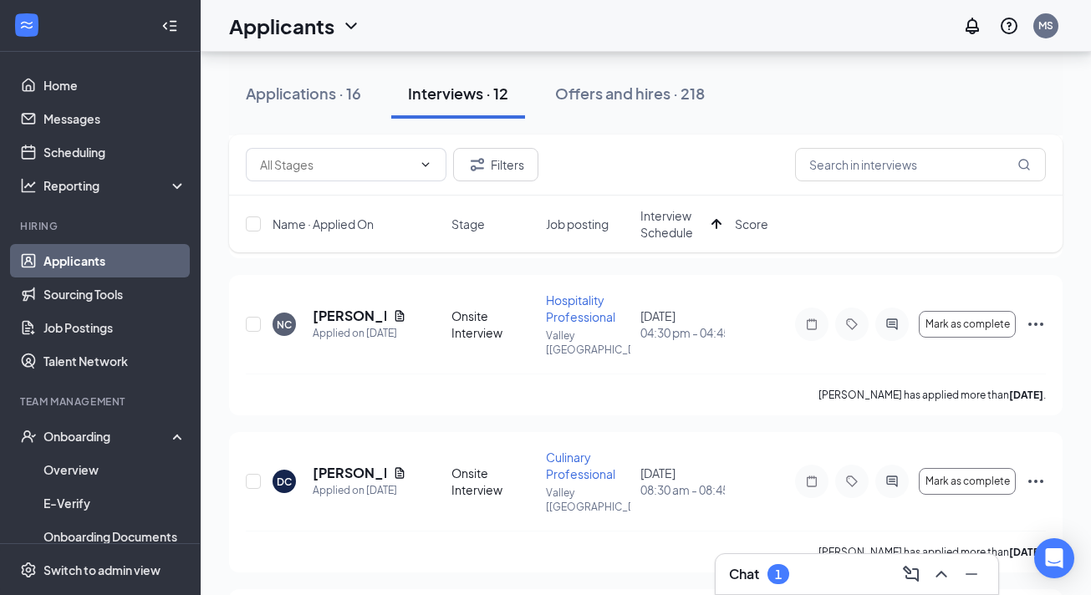
scroll to position [397, 0]
